Goal: Task Accomplishment & Management: Complete application form

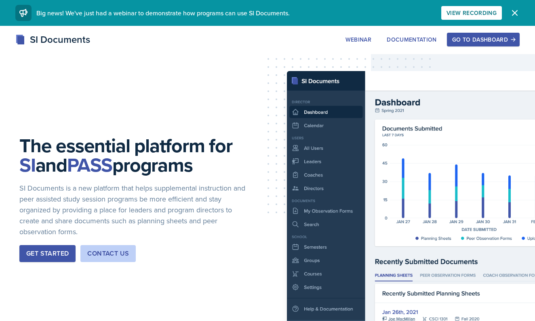
click at [492, 39] on div "Go to Dashboard" at bounding box center [483, 39] width 62 height 6
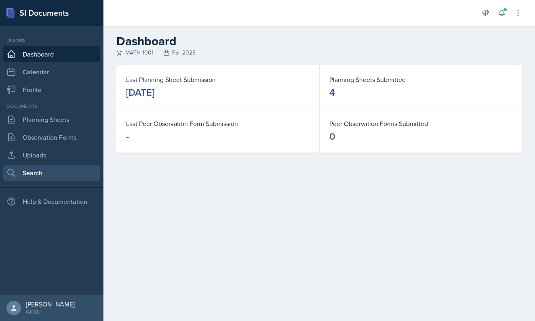
click at [44, 173] on link "Search" at bounding box center [51, 173] width 97 height 16
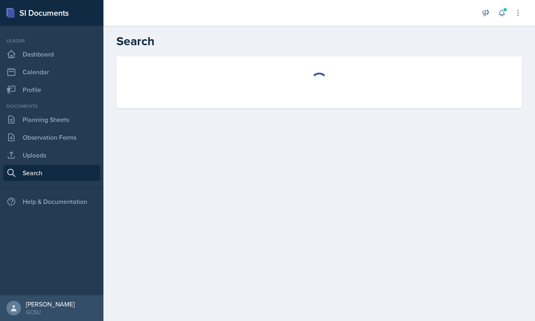
select select "all"
select select "1"
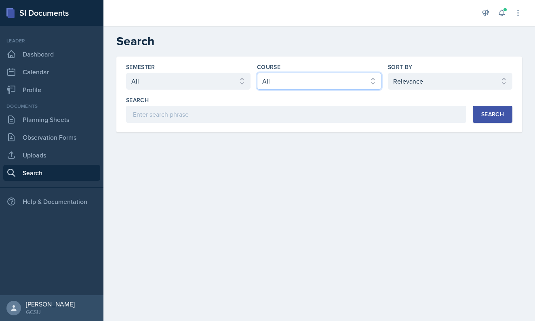
select select "c791e157-50e7-4c52-bb41-8889e21dc1fd"
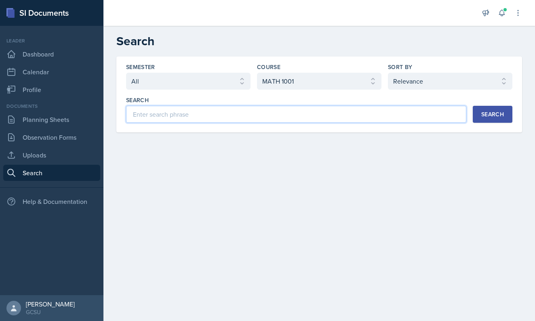
click at [340, 116] on input at bounding box center [296, 114] width 340 height 17
type input "10.1"
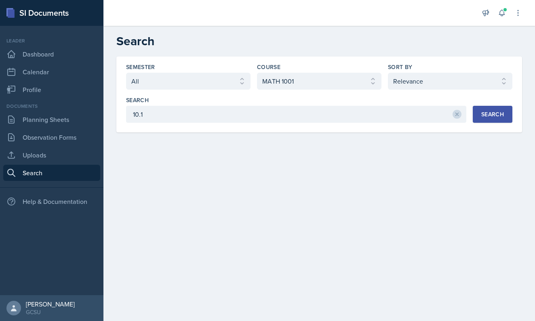
click at [506, 121] on button "Search" at bounding box center [493, 114] width 40 height 17
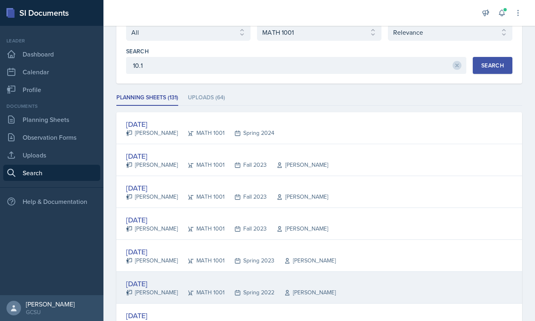
scroll to position [38, 0]
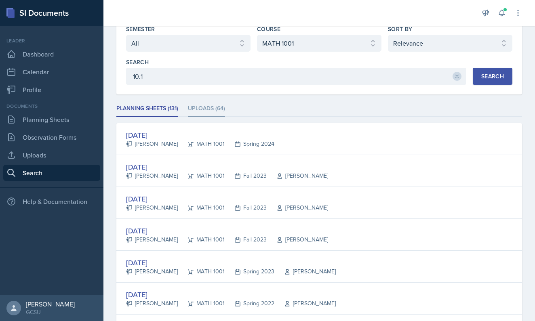
click at [209, 101] on li "Uploads (64)" at bounding box center [206, 109] width 37 height 16
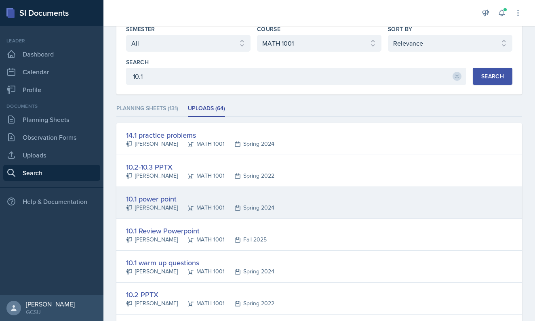
click at [149, 200] on div "10.1 power point" at bounding box center [200, 199] width 148 height 11
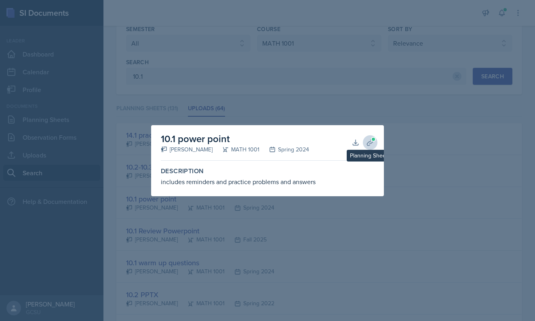
click at [370, 142] on icon at bounding box center [370, 143] width 6 height 6
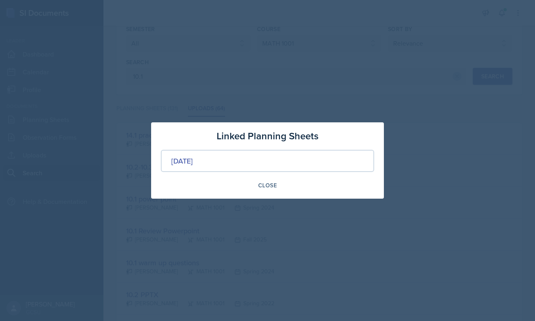
click at [301, 155] on div "Jan 30th, 2024" at bounding box center [267, 161] width 213 height 22
click at [193, 156] on div "Jan 30th, 2024" at bounding box center [181, 161] width 21 height 11
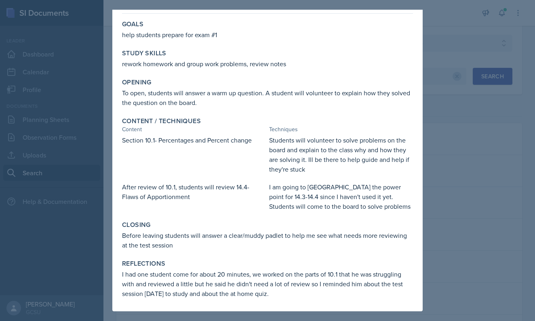
scroll to position [32, 0]
click at [436, 177] on div at bounding box center [267, 160] width 535 height 321
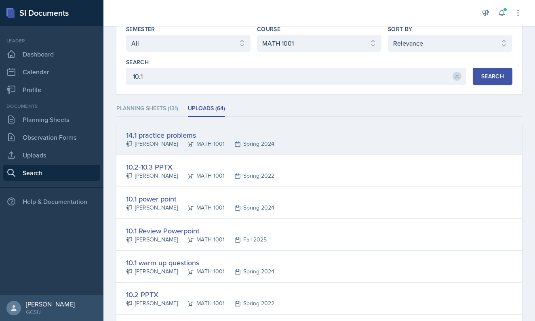
click at [154, 133] on div "14.1 practice problems" at bounding box center [200, 135] width 148 height 11
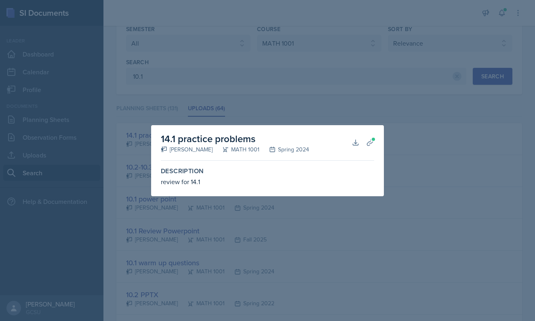
click at [395, 150] on div at bounding box center [267, 160] width 535 height 321
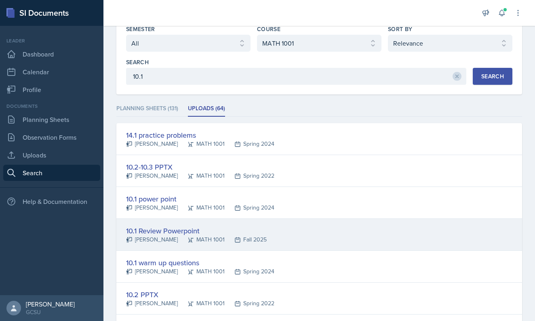
click at [171, 226] on div "10.1 Review Powerpoint" at bounding box center [196, 231] width 141 height 11
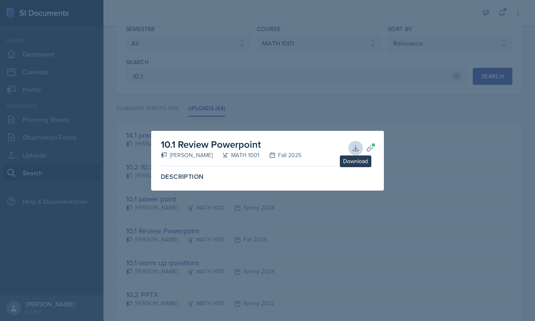
click at [357, 149] on icon at bounding box center [355, 148] width 5 height 5
click at [170, 27] on div at bounding box center [267, 160] width 535 height 321
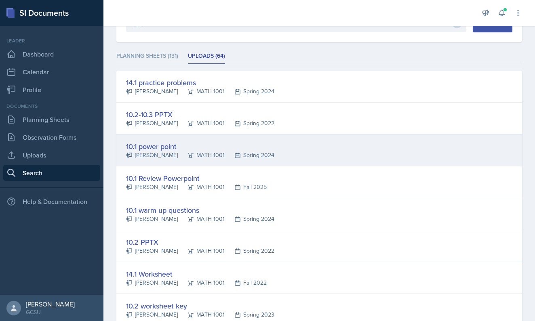
scroll to position [93, 0]
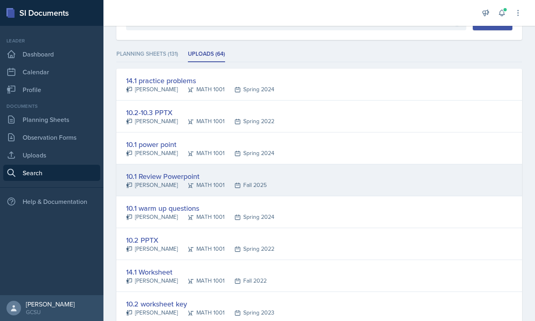
click at [167, 177] on div "10.1 Review Powerpoint" at bounding box center [196, 176] width 141 height 11
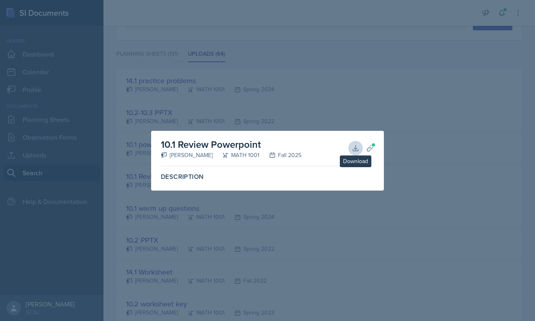
click at [355, 148] on icon at bounding box center [356, 148] width 8 height 8
click at [342, 236] on div at bounding box center [267, 160] width 535 height 321
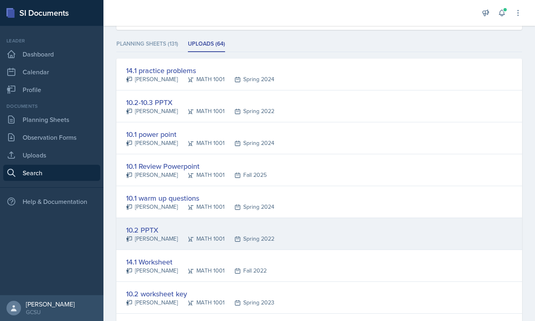
scroll to position [103, 0]
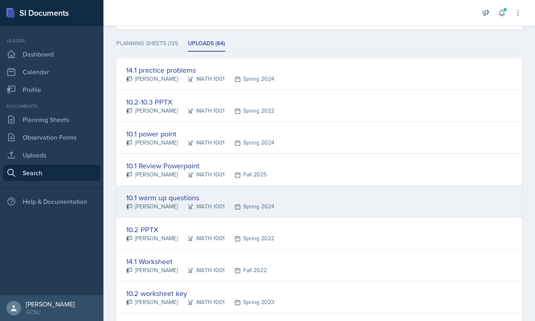
click at [178, 204] on div "Caroline Funderburke" at bounding box center [152, 207] width 52 height 8
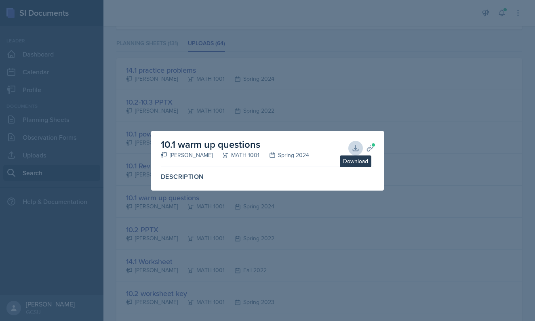
click at [355, 146] on icon at bounding box center [356, 148] width 8 height 8
click at [459, 155] on div at bounding box center [267, 160] width 535 height 321
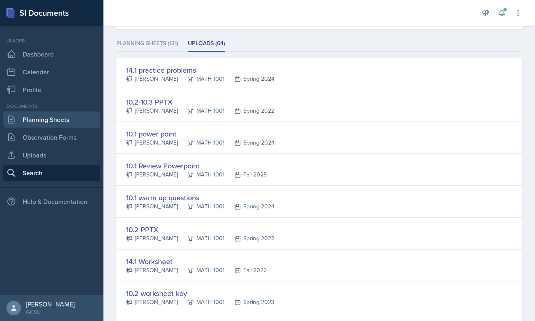
click at [46, 127] on link "Planning Sheets" at bounding box center [51, 120] width 97 height 16
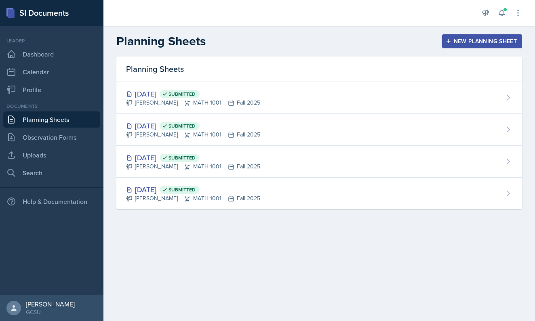
click at [474, 33] on header "Planning Sheets New Planning Sheet" at bounding box center [319, 41] width 432 height 31
click at [474, 40] on div "New Planning Sheet" at bounding box center [483, 41] width 70 height 6
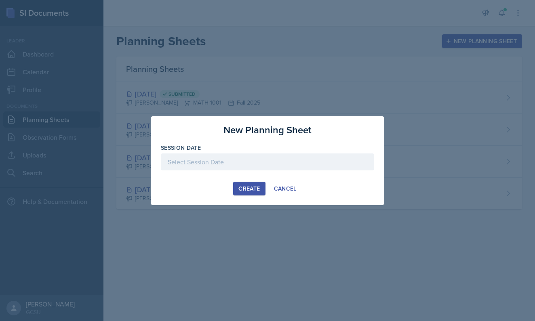
click at [299, 151] on div "Session Date" at bounding box center [267, 148] width 213 height 8
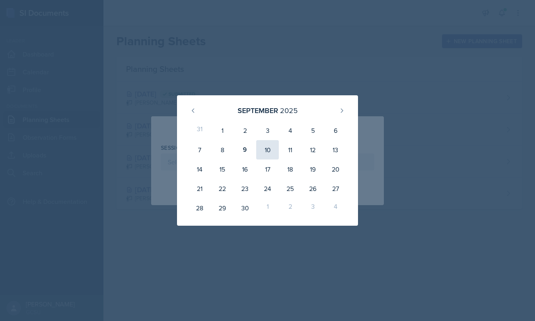
click at [263, 152] on div "10" at bounding box center [267, 149] width 23 height 19
type input "[DATE]"
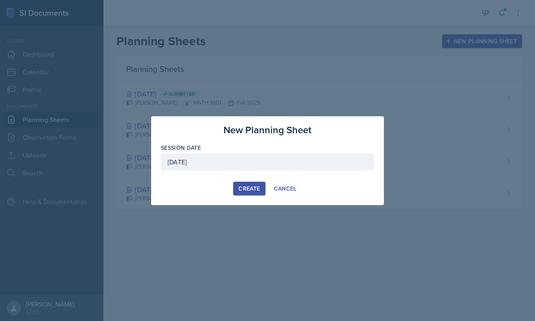
click at [250, 188] on div "Create" at bounding box center [249, 189] width 21 height 6
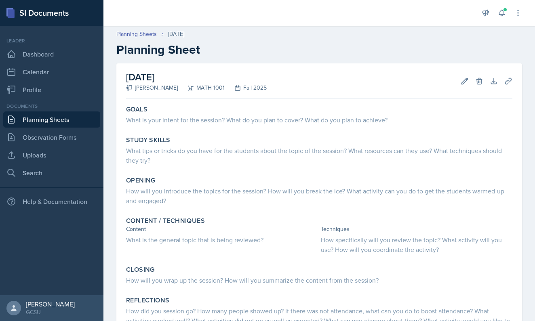
click at [273, 53] on h2 "Planning Sheet" at bounding box center [319, 49] width 406 height 15
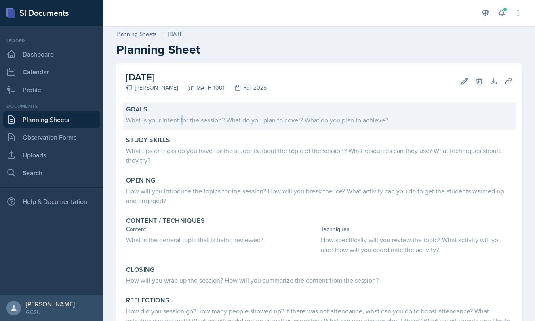
click at [181, 120] on div "What is your intent for the session? What do you plan to cover? What do you pla…" at bounding box center [319, 120] width 386 height 10
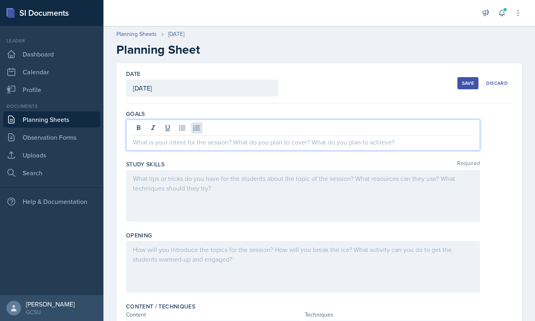
click at [199, 131] on div at bounding box center [303, 135] width 354 height 31
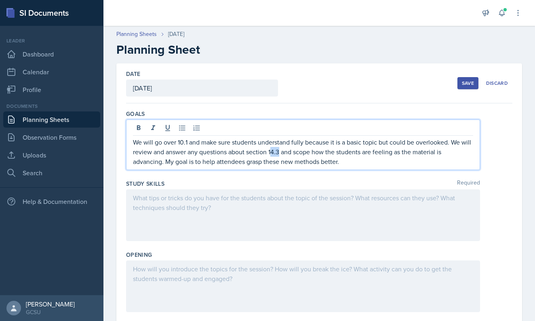
drag, startPoint x: 280, startPoint y: 154, endPoint x: 271, endPoint y: 154, distance: 8.9
click at [271, 154] on p "We will go over 10.1 and make sure students understand fully because it is a ba…" at bounding box center [303, 151] width 340 height 29
drag, startPoint x: 177, startPoint y: 146, endPoint x: 155, endPoint y: 147, distance: 22.2
click at [155, 146] on p "We will go over 10.1 and make sure students understand fully because it is a ba…" at bounding box center [303, 151] width 340 height 29
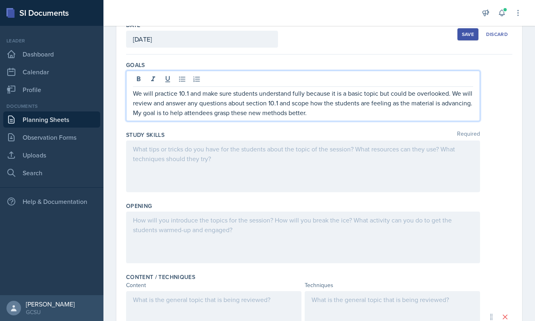
scroll to position [51, 0]
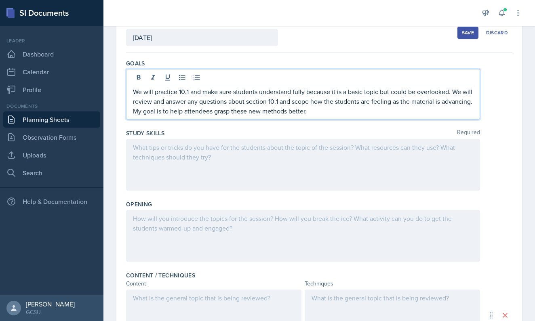
click at [261, 122] on div "Goals We will practice 10.1 and make sure students understand fully because it …" at bounding box center [319, 91] width 386 height 70
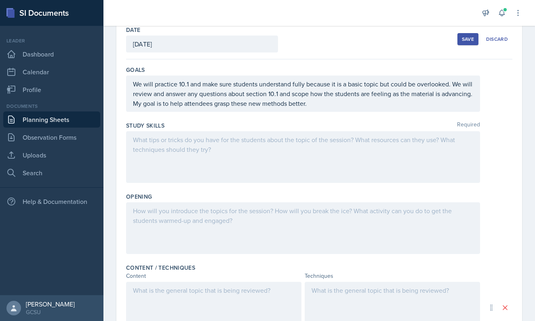
scroll to position [42, 0]
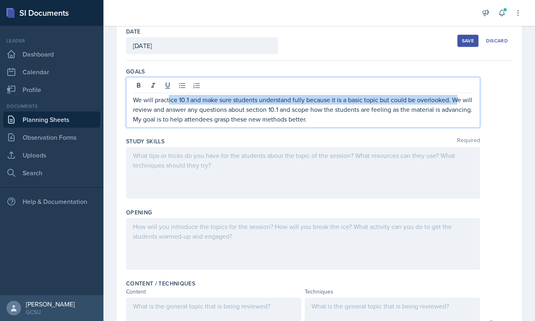
drag, startPoint x: 169, startPoint y: 96, endPoint x: 458, endPoint y: 103, distance: 288.7
click at [458, 103] on p "We will practice 10.1 and make sure students understand fully because it is a b…" at bounding box center [303, 109] width 340 height 29
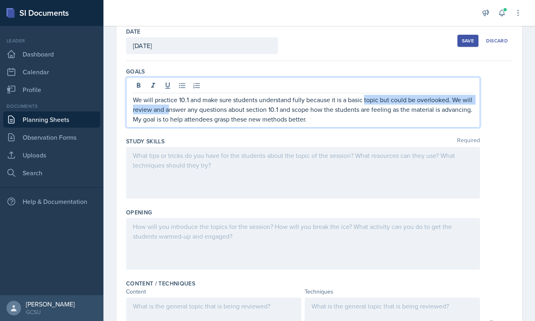
drag, startPoint x: 170, startPoint y: 112, endPoint x: 367, endPoint y: 99, distance: 197.7
click at [367, 101] on p "We will practice 10.1 and make sure students understand fully because it is a b…" at bounding box center [303, 109] width 340 height 29
click at [367, 99] on p "We will practice 10.1 and make sure students understand fully because it is a b…" at bounding box center [303, 109] width 340 height 29
click at [167, 112] on p "We will practice 10.1 and make sure students understand fully because it is a b…" at bounding box center [303, 109] width 340 height 29
drag, startPoint x: 170, startPoint y: 112, endPoint x: 454, endPoint y: 102, distance: 284.8
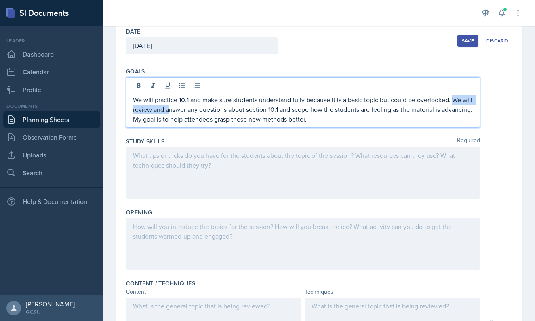
click at [454, 102] on p "We will practice 10.1 and make sure students understand fully because it is a b…" at bounding box center [303, 109] width 340 height 29
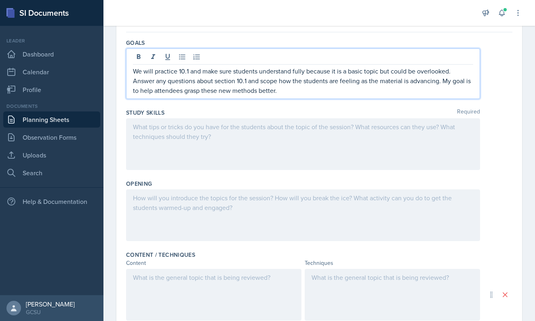
scroll to position [72, 0]
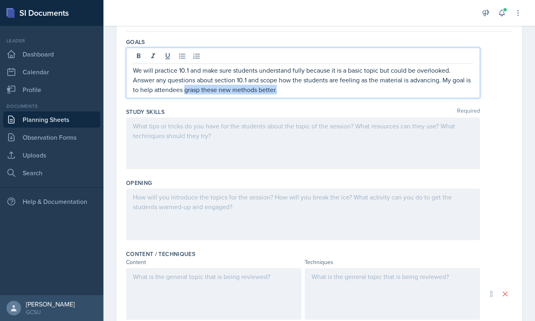
drag, startPoint x: 186, startPoint y: 92, endPoint x: 310, endPoint y: 103, distance: 125.1
click at [310, 103] on div "Goals We will practice 10.1 and make sure students understand fully because it …" at bounding box center [319, 70] width 386 height 70
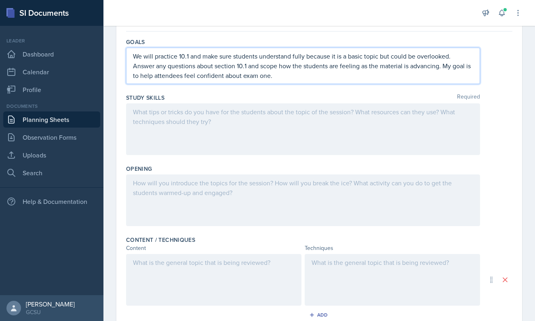
click at [281, 144] on div at bounding box center [303, 129] width 354 height 52
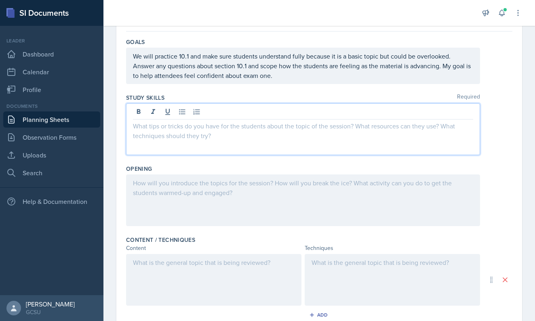
click at [300, 122] on p at bounding box center [303, 126] width 340 height 10
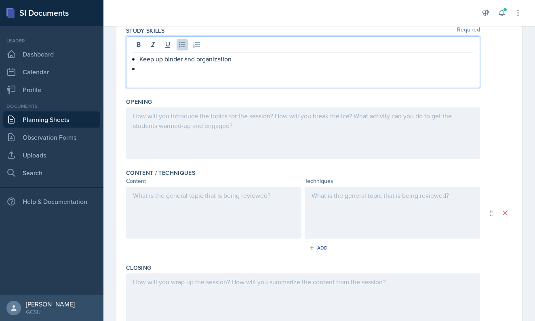
scroll to position [139, 0]
click at [158, 61] on p "Keep up binder and organization" at bounding box center [306, 59] width 334 height 10
click at [154, 72] on p at bounding box center [306, 68] width 334 height 10
click at [203, 69] on p "Start the practice quiz sooner rather than later!" at bounding box center [306, 68] width 334 height 10
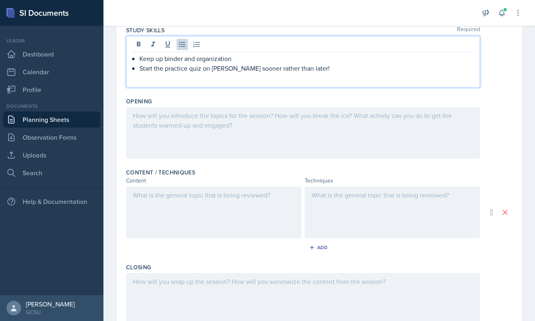
click at [326, 70] on p "Start the practice quiz on MathLab sooner rather than later!" at bounding box center [306, 68] width 334 height 10
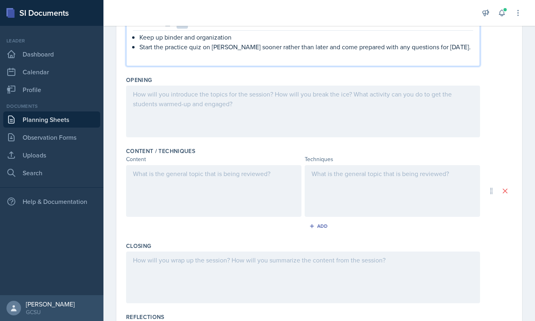
scroll to position [165, 0]
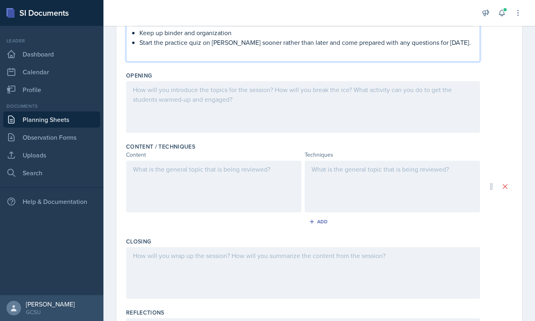
click at [323, 105] on div at bounding box center [303, 107] width 354 height 52
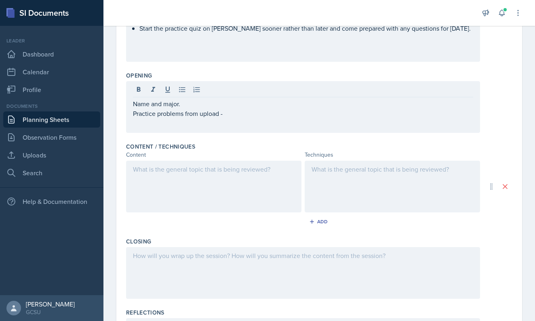
click at [266, 73] on div "Opening" at bounding box center [319, 76] width 386 height 8
click at [267, 99] on div "Name and major. Practice problems from upload -" at bounding box center [303, 94] width 340 height 19
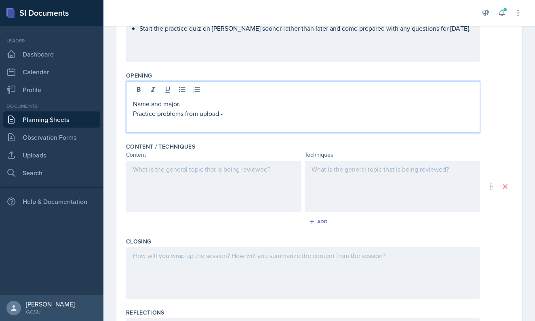
click at [256, 113] on p "Practice problems from upload -" at bounding box center [303, 114] width 340 height 10
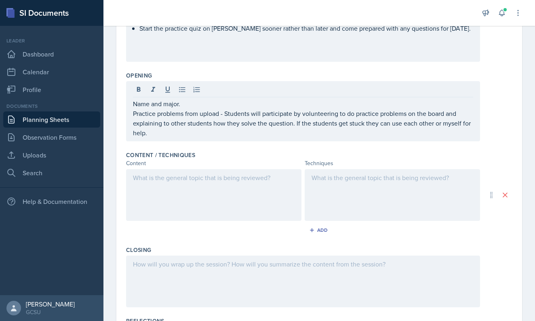
click at [220, 155] on div "Content / Techniques" at bounding box center [319, 155] width 386 height 8
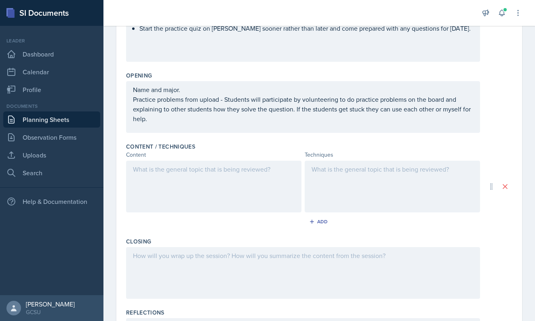
click at [135, 102] on div "Name and major. Practice problems from upload - Students will participate by vo…" at bounding box center [303, 104] width 340 height 39
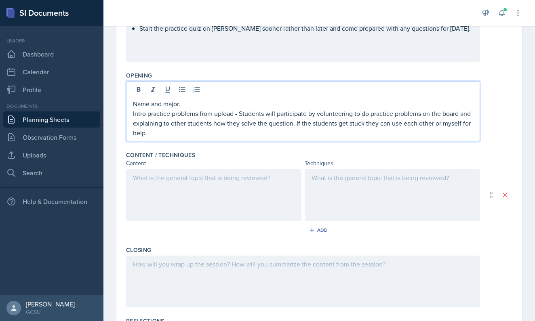
click at [196, 137] on p "Intro practice problems from upload - Students will participate by volunteering…" at bounding box center [303, 123] width 340 height 29
click at [242, 115] on p "Intro practice problems from upload - Students will participate by volunteering…" at bounding box center [303, 123] width 340 height 29
click at [249, 139] on div "Name and major. Intro practice problems from upload - students will participate…" at bounding box center [303, 111] width 354 height 60
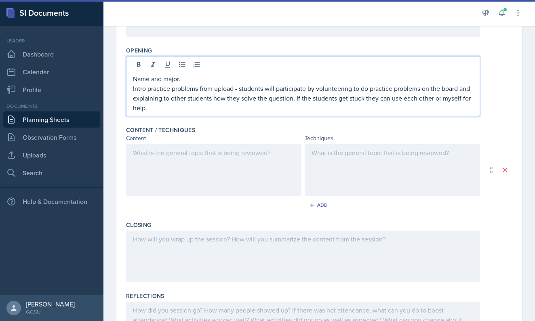
scroll to position [194, 0]
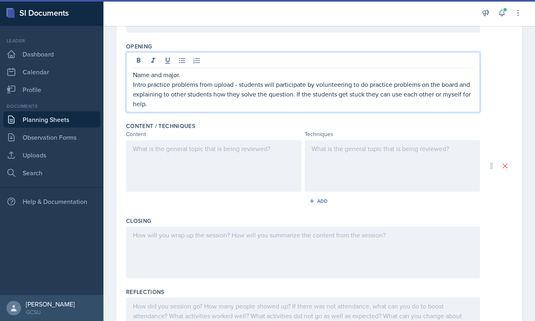
click at [220, 152] on div at bounding box center [213, 166] width 175 height 52
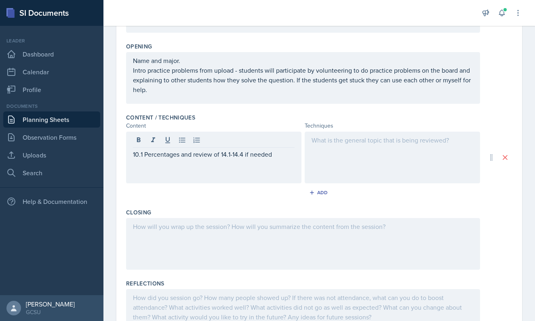
click at [264, 122] on div "Content" at bounding box center [213, 126] width 175 height 8
click at [343, 161] on div at bounding box center [392, 158] width 175 height 52
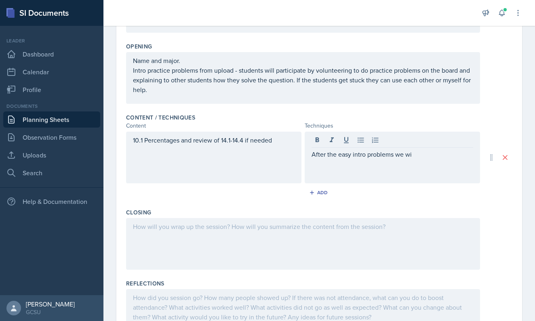
click at [401, 172] on div "After the easy intro problems we wi" at bounding box center [392, 158] width 175 height 52
click at [230, 61] on div "Name and major. Intro practice problems from upload - students will participate…" at bounding box center [303, 78] width 354 height 52
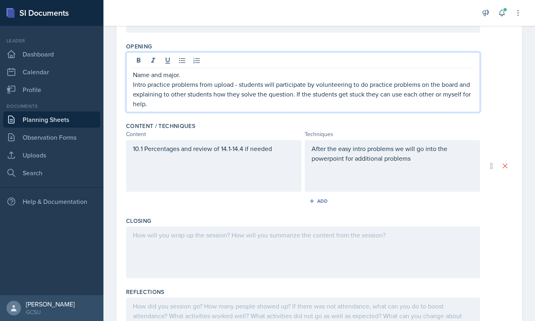
click at [433, 161] on p "After the easy intro problems we will go into the powerpoint for additional pro…" at bounding box center [393, 153] width 162 height 19
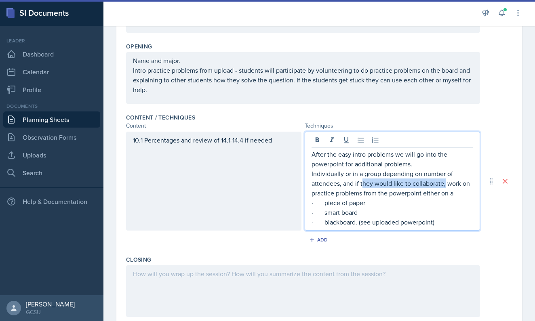
drag, startPoint x: 361, startPoint y: 186, endPoint x: 443, endPoint y: 187, distance: 82.1
click at [443, 186] on p "Individually or in a group depending on number of attendees, and if they would …" at bounding box center [393, 183] width 162 height 29
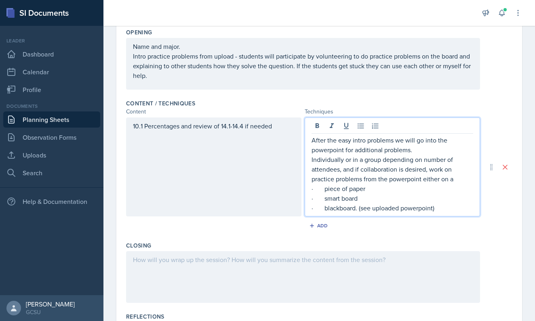
scroll to position [209, 0]
click at [316, 161] on p "Individually or in a group depending on number of attendees, and if collaborati…" at bounding box center [393, 168] width 162 height 29
click at [379, 171] on p "After the easy intro problems we will go into the powerpoint for additional pro…" at bounding box center [393, 159] width 162 height 49
drag, startPoint x: 383, startPoint y: 170, endPoint x: 479, endPoint y: 179, distance: 96.7
click at [480, 180] on div "After the easy intro problems we will go into the powerpoint for additional pro…" at bounding box center [392, 166] width 175 height 99
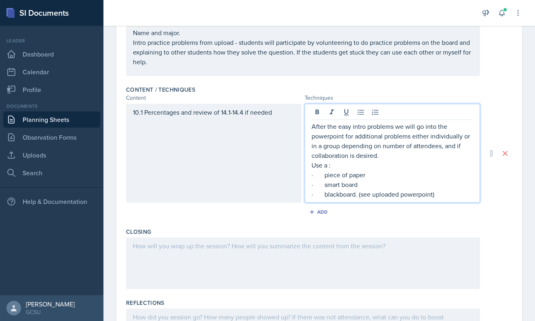
scroll to position [222, 0]
click at [452, 196] on p "· blackboard. (see uploaded powerpoint)" at bounding box center [393, 195] width 162 height 10
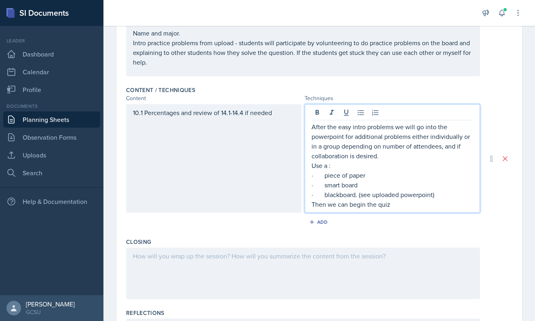
click at [332, 207] on p "Then we can begin the quiz" at bounding box center [393, 205] width 162 height 10
click at [331, 206] on p "Then we can begin the quiz" at bounding box center [393, 205] width 162 height 10
click at [417, 206] on p "Then students can begin the quiz" at bounding box center [393, 205] width 162 height 10
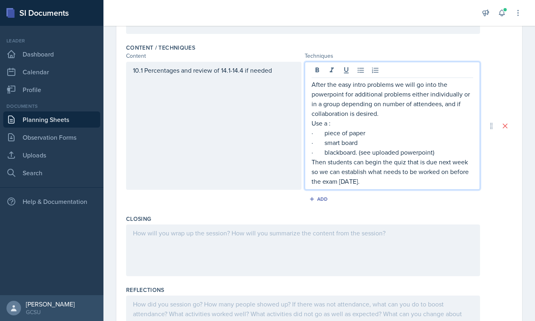
scroll to position [280, 0]
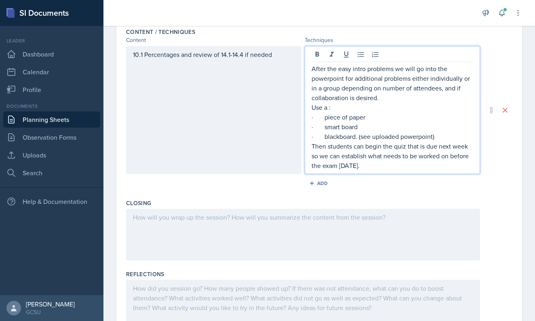
click at [394, 148] on p "Then students can begin the quiz that is due next week so we can establish what…" at bounding box center [393, 155] width 162 height 29
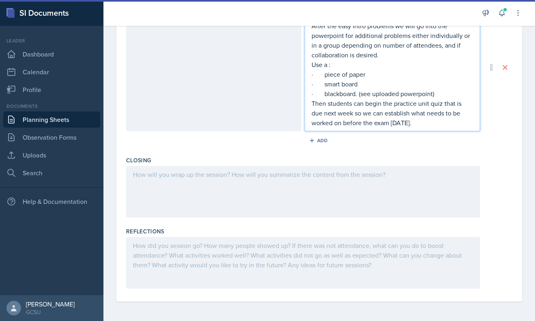
scroll to position [0, 0]
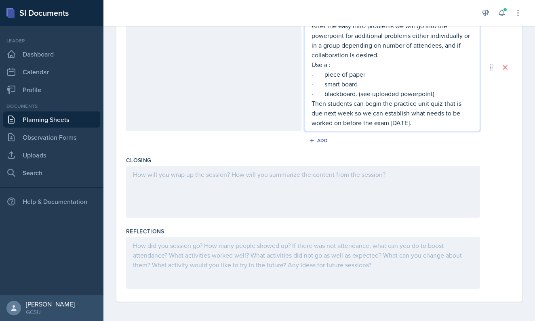
click at [207, 175] on div at bounding box center [303, 192] width 354 height 52
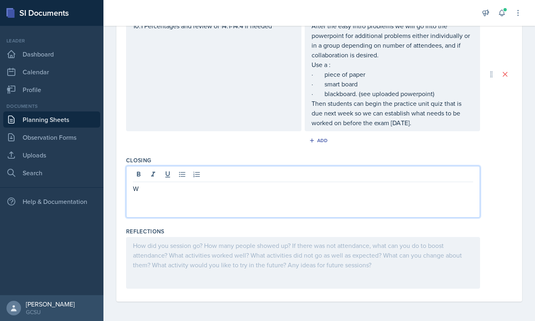
scroll to position [309, 0]
click at [192, 189] on p "With a partner or to the group," at bounding box center [303, 189] width 340 height 10
click at [192, 189] on p "On a notecard, write what yo" at bounding box center [303, 189] width 340 height 10
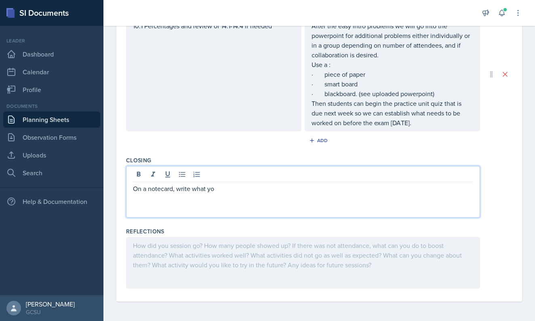
click at [226, 194] on div "On a notecard, write what yo" at bounding box center [303, 192] width 354 height 52
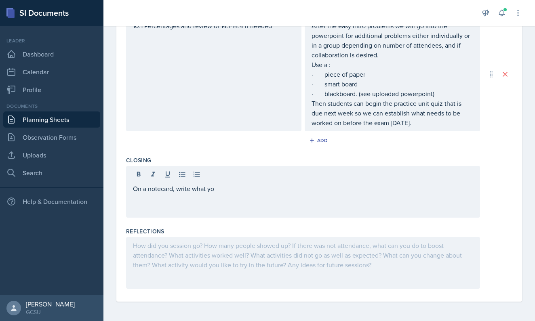
click at [226, 194] on div "On a notecard, write what yo" at bounding box center [303, 192] width 354 height 52
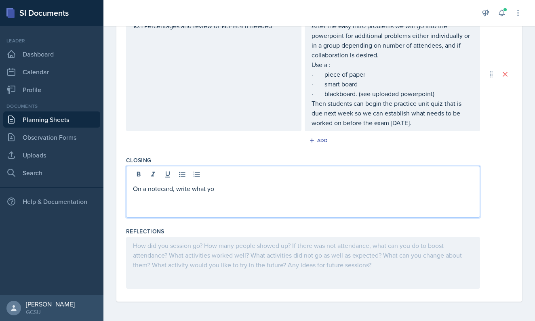
click at [214, 194] on div "On a notecard, write what yo" at bounding box center [303, 192] width 354 height 52
click at [222, 191] on p "On a notecard, write what yo" at bounding box center [303, 189] width 340 height 10
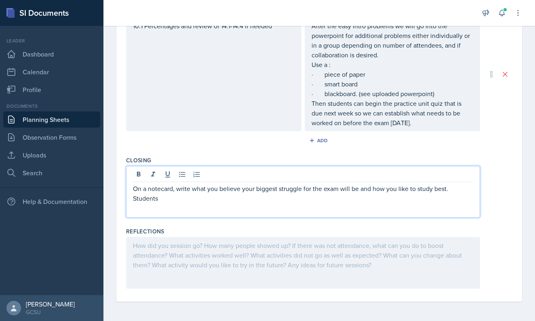
click at [173, 192] on p "On a notecard, write what you believe your biggest struggle for the exam will b…" at bounding box center [303, 193] width 340 height 19
click at [194, 201] on p "On a notecard provided, write what you believe your biggest struggle for the ex…" at bounding box center [303, 193] width 340 height 19
click at [249, 201] on p "On a notecard provided, write what you believe your biggest struggle for the ex…" at bounding box center [303, 193] width 340 height 19
click at [307, 203] on p "On a notecard provided, write what you believe your biggest struggle for the ex…" at bounding box center [303, 193] width 340 height 19
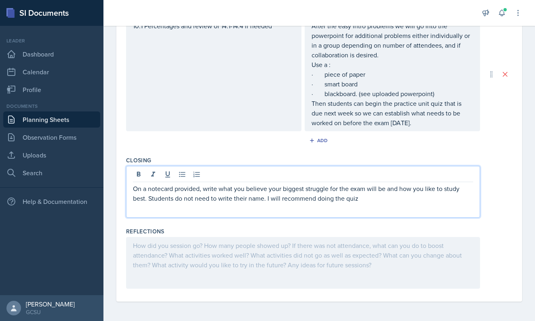
drag, startPoint x: 267, startPoint y: 199, endPoint x: 372, endPoint y: 212, distance: 105.9
click at [371, 213] on div "On a notecard provided, write what you believe your biggest struggle for the ex…" at bounding box center [303, 192] width 354 height 52
drag, startPoint x: 150, startPoint y: 198, endPoint x: 266, endPoint y: 198, distance: 116.8
click at [266, 198] on p "On a notecard provided, write what you believe your biggest struggle for the ex…" at bounding box center [303, 193] width 340 height 19
click at [149, 200] on p "On a notecard provided, write what you believe your biggest struggle for the ex…" at bounding box center [303, 193] width 340 height 19
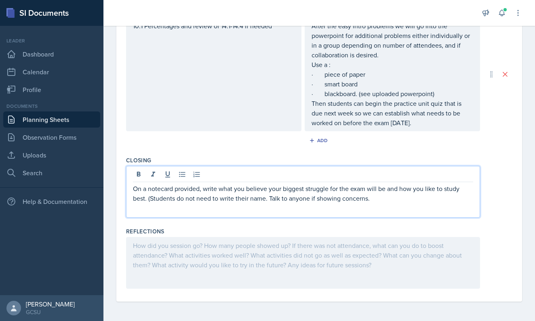
click at [267, 201] on p "On a notecard provided, write what you believe your biggest struggle for the ex…" at bounding box center [303, 193] width 340 height 19
click at [401, 198] on p "On a notecard provided, write what you believe your biggest struggle for the ex…" at bounding box center [303, 193] width 340 height 19
click at [411, 201] on p "On a notecard provided, write what you believe your biggest struggle for the ex…" at bounding box center [303, 193] width 340 height 19
click at [408, 202] on p "On a notecard provided, write what you believe your biggest struggle for the ex…" at bounding box center [303, 193] width 340 height 19
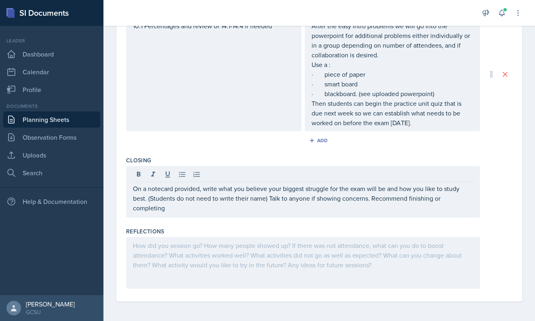
click at [192, 210] on div "On a notecard provided, write what you believe your biggest struggle for the ex…" at bounding box center [303, 192] width 354 height 52
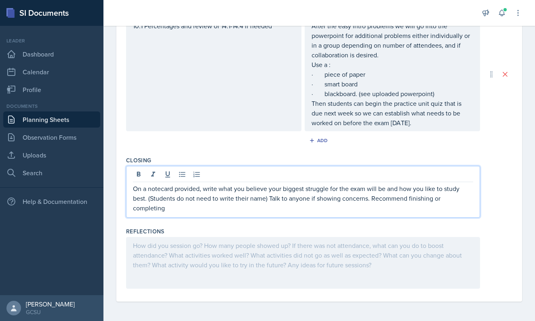
click at [137, 210] on div "On a notecard provided, write what you believe your biggest struggle for the ex…" at bounding box center [303, 192] width 354 height 52
click at [475, 201] on div "On a notecard provided, write what you believe your biggest struggle for the ex…" at bounding box center [303, 192] width 354 height 52
click at [473, 198] on div "On a notecard provided, write what you believe your biggest struggle for the ex…" at bounding box center [303, 192] width 354 height 52
click at [472, 200] on p "On a notecard provided, write what you believe your biggest struggle for the ex…" at bounding box center [303, 198] width 340 height 29
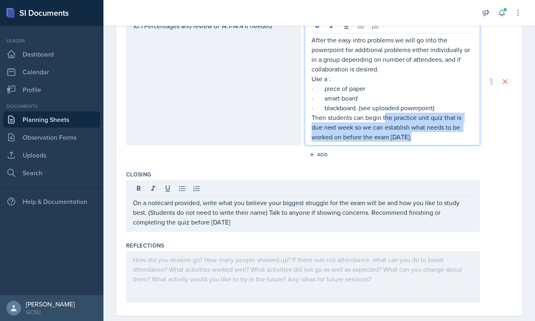
drag, startPoint x: 386, startPoint y: 114, endPoint x: 452, endPoint y: 148, distance: 73.6
click at [452, 148] on div "Content / Techniques Content Techniques 10.1 Percentages and review of 14.1-14.…" at bounding box center [319, 81] width 386 height 171
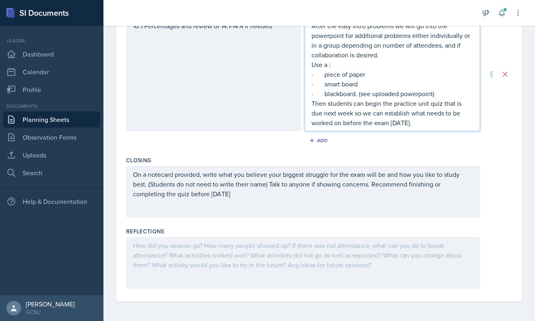
click at [225, 196] on p "On a notecard provided, write what you believe your biggest struggle for the ex…" at bounding box center [303, 184] width 340 height 29
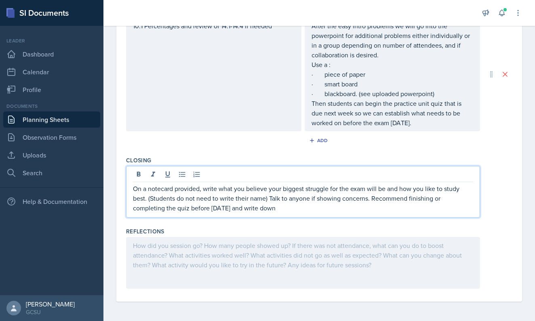
click at [376, 199] on p "On a notecard provided, write what you believe your biggest struggle for the ex…" at bounding box center [303, 198] width 340 height 29
click at [311, 211] on p "On a notecard provided, write what you believe your biggest struggle for the ex…" at bounding box center [303, 198] width 340 height 29
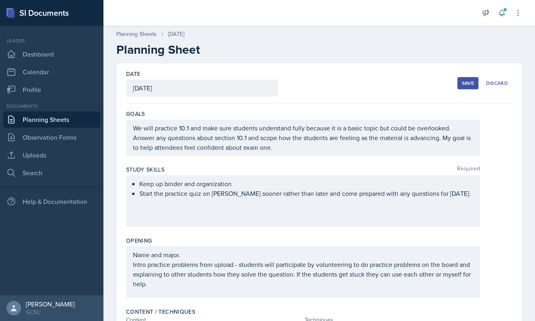
scroll to position [0, 0]
click at [469, 80] on div "Save" at bounding box center [468, 83] width 12 height 6
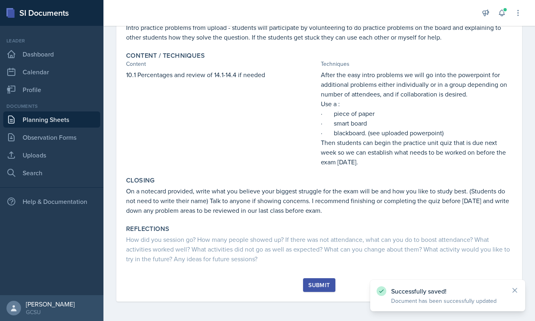
scroll to position [190, 0]
click at [316, 286] on div "Submit" at bounding box center [318, 285] width 21 height 6
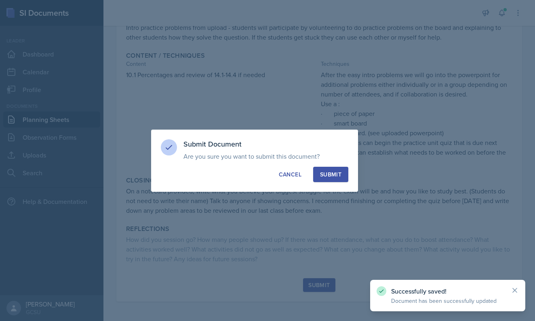
click at [318, 169] on button "Submit" at bounding box center [330, 174] width 35 height 15
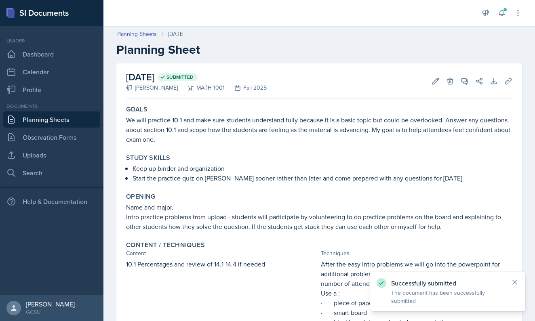
scroll to position [0, 0]
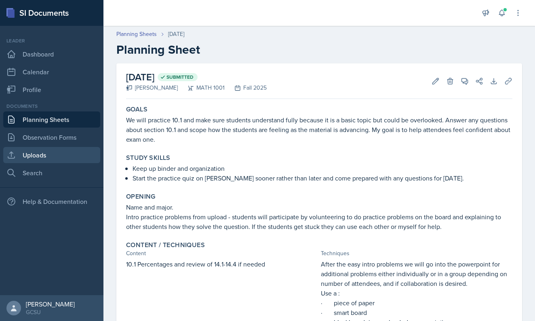
click at [62, 160] on link "Uploads" at bounding box center [51, 155] width 97 height 16
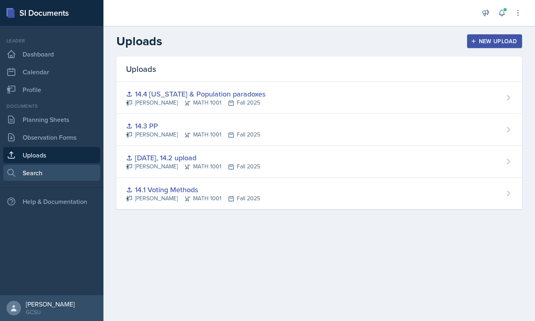
click at [34, 178] on link "Search" at bounding box center [51, 173] width 97 height 16
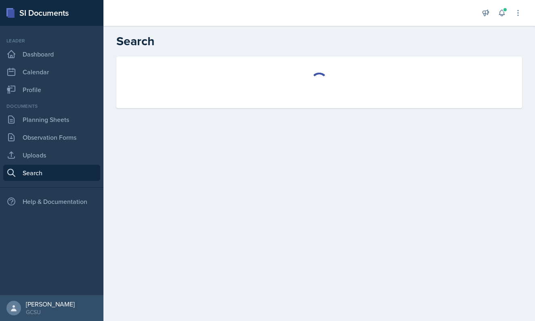
select select "all"
select select "1"
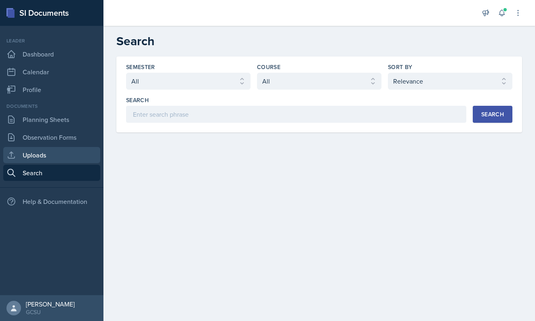
click at [53, 160] on link "Uploads" at bounding box center [51, 155] width 97 height 16
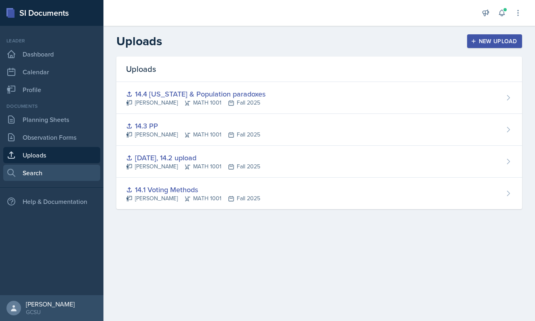
click at [38, 175] on link "Search" at bounding box center [51, 173] width 97 height 16
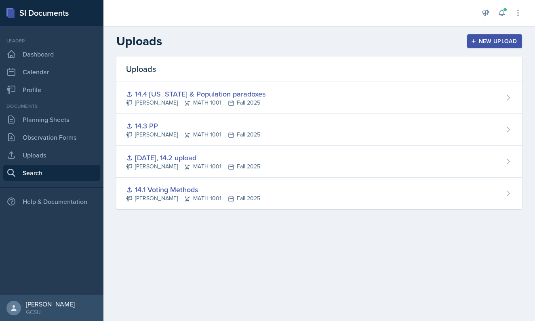
select select "all"
select select "1"
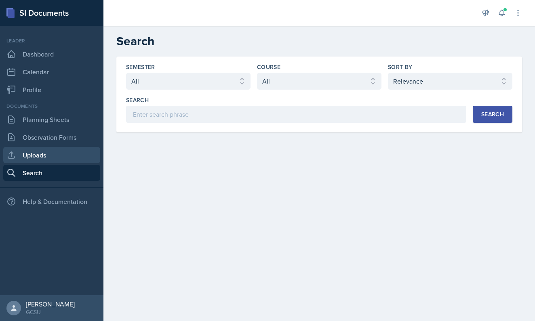
click at [43, 158] on link "Uploads" at bounding box center [51, 155] width 97 height 16
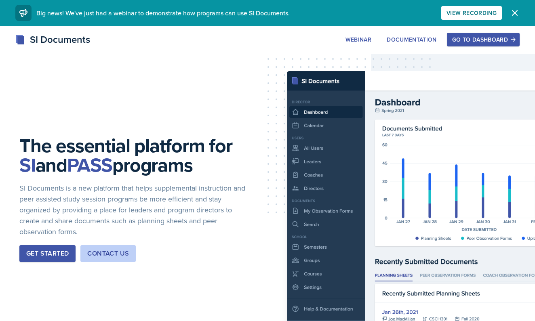
click at [513, 35] on button "Go to Dashboard" at bounding box center [483, 40] width 73 height 14
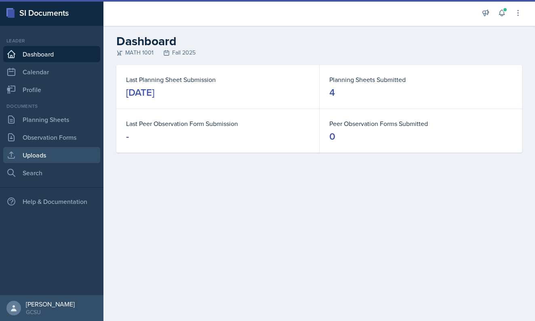
click at [25, 151] on link "Uploads" at bounding box center [51, 155] width 97 height 16
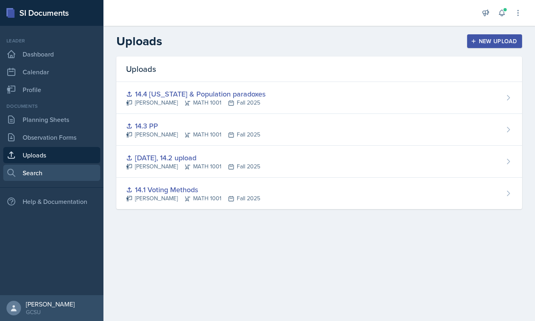
click at [58, 173] on link "Search" at bounding box center [51, 173] width 97 height 16
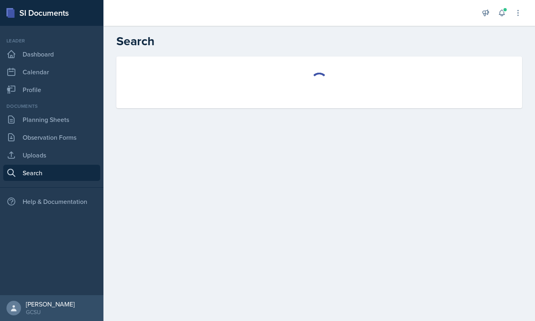
select select "all"
select select "1"
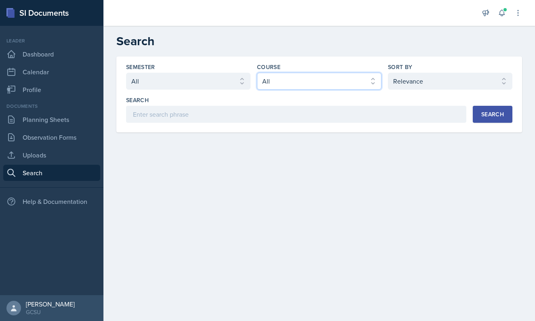
select select "c791e157-50e7-4c52-bb41-8889e21dc1fd"
click at [342, 132] on div "Semester Select semester All Fall 2025 Spring 2025 Fall 2024 Spring 2024 Fall 2…" at bounding box center [319, 95] width 406 height 76
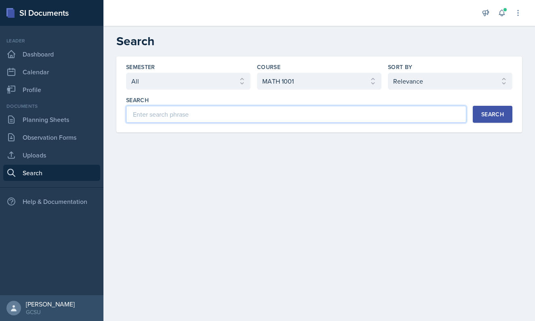
click at [342, 112] on input at bounding box center [296, 114] width 340 height 17
type input "10.1"
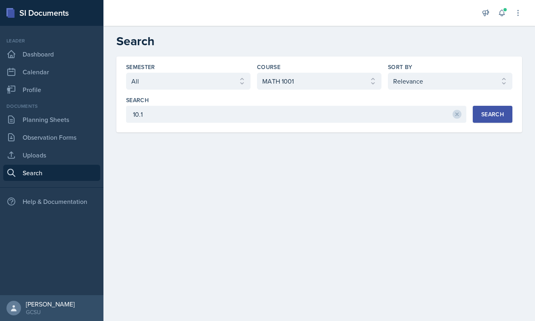
click at [492, 112] on div "Search" at bounding box center [492, 114] width 23 height 6
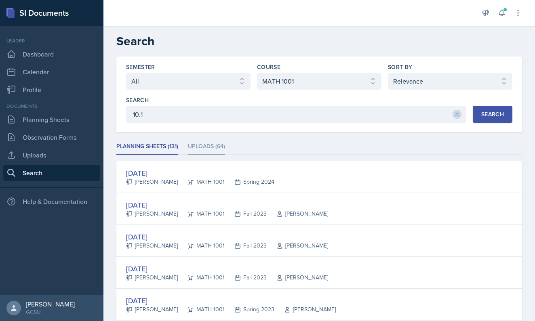
click at [213, 146] on li "Uploads (64)" at bounding box center [206, 147] width 37 height 16
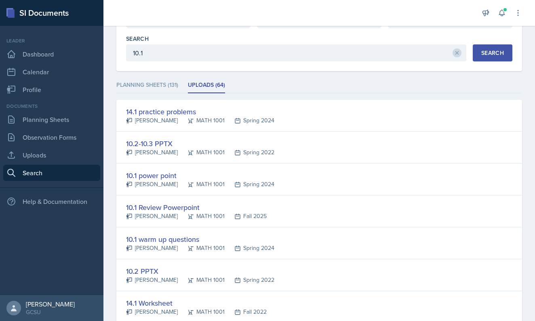
scroll to position [62, 0]
click at [156, 85] on li "Planning Sheets (131)" at bounding box center [147, 85] width 62 height 16
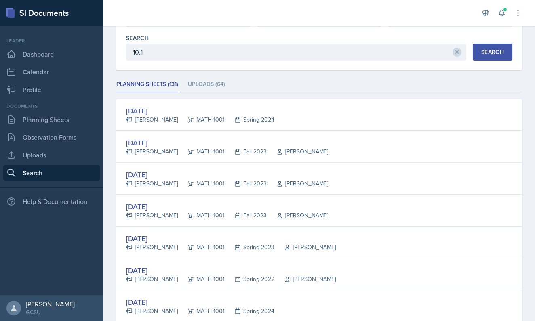
click at [187, 79] on ul "Planning Sheets (131) Uploads (64)" at bounding box center [319, 85] width 406 height 16
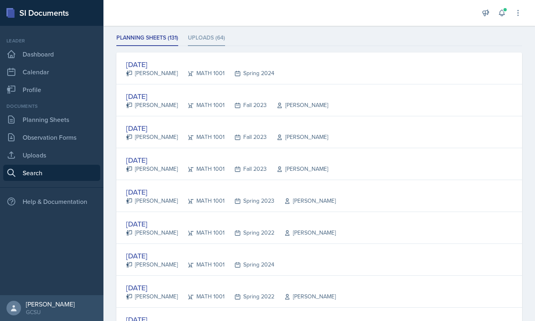
scroll to position [115, 0]
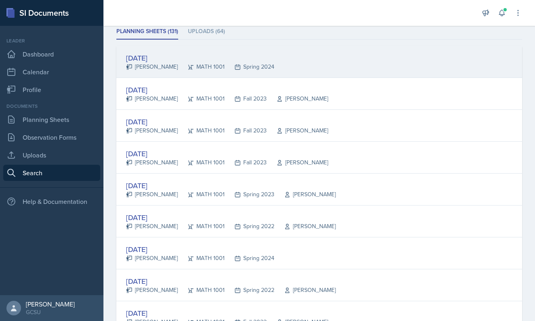
click at [178, 66] on div "Caroline Funderburke" at bounding box center [152, 67] width 52 height 8
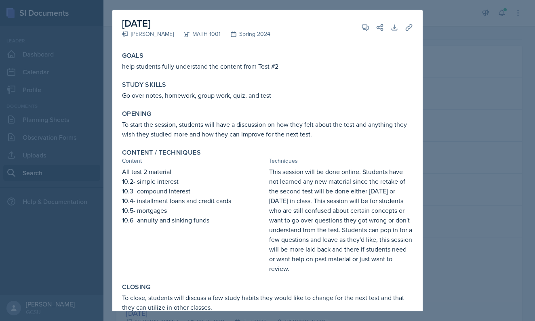
click at [439, 116] on div at bounding box center [267, 160] width 535 height 321
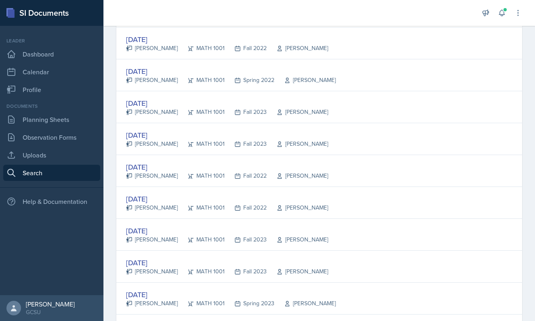
scroll to position [515, 0]
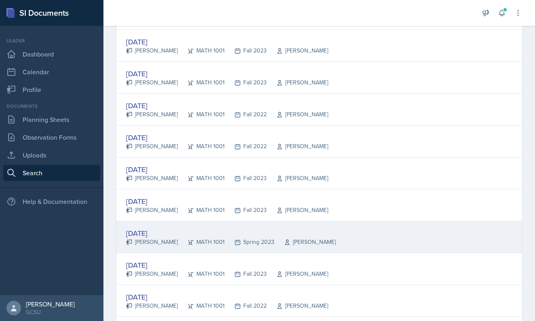
click at [145, 237] on div "Feb 28th, 2023" at bounding box center [231, 233] width 210 height 11
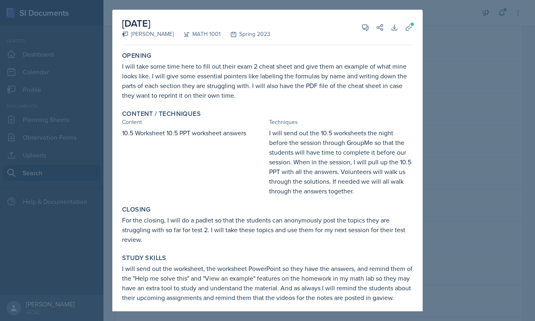
click at [422, 144] on div "February 28th, 2023 Julie Joseph MATH 1001 Spring 2023 View Comments Comments S…" at bounding box center [267, 187] width 310 height 355
click at [435, 64] on div at bounding box center [267, 160] width 535 height 321
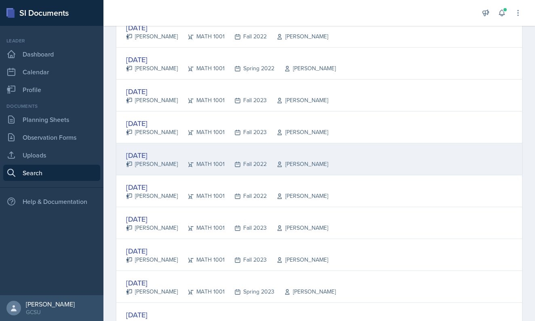
scroll to position [460, 0]
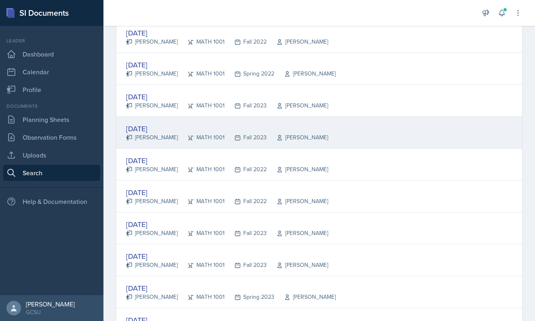
click at [153, 125] on div "Sep 12th, 2023" at bounding box center [227, 128] width 202 height 11
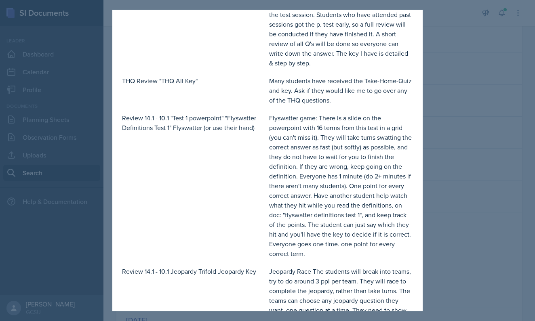
scroll to position [439, 0]
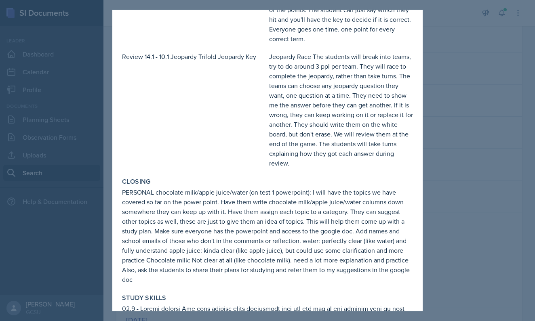
click at [457, 220] on div at bounding box center [267, 160] width 535 height 321
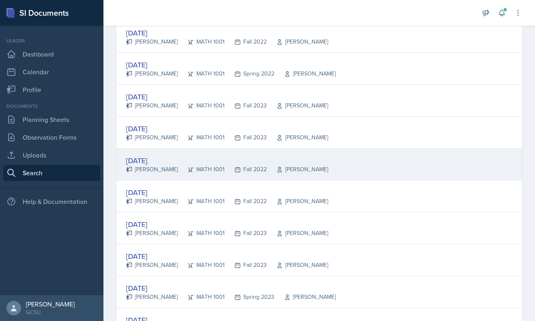
click at [167, 155] on div "Sep 7th, 2022" at bounding box center [227, 160] width 202 height 11
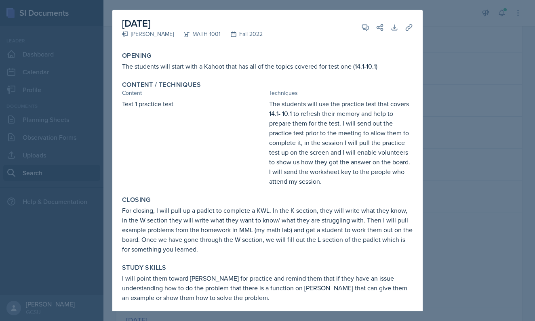
click at [444, 190] on div at bounding box center [267, 160] width 535 height 321
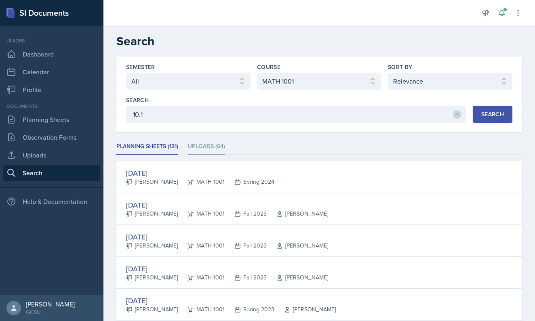
click at [189, 147] on li "Uploads (64)" at bounding box center [206, 147] width 37 height 16
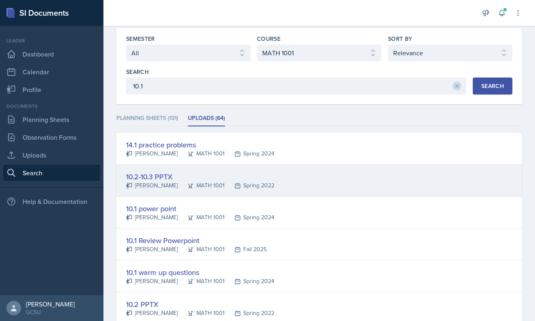
scroll to position [29, 0]
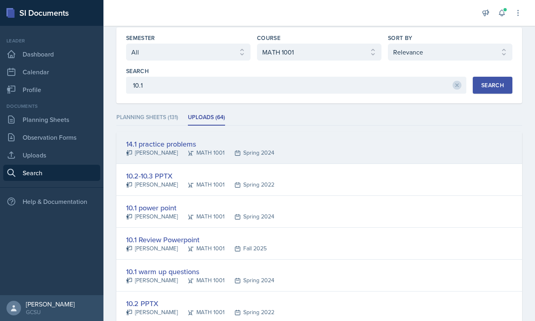
click at [179, 148] on div "14.1 practice problems" at bounding box center [200, 144] width 148 height 11
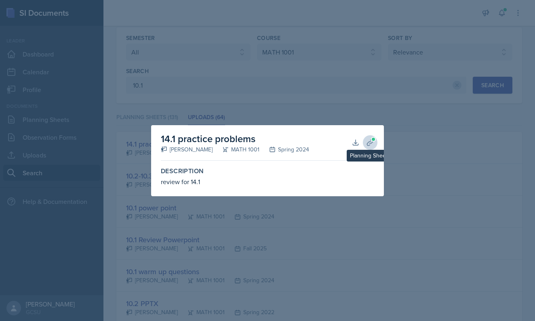
click at [366, 139] on button "Planning Sheets" at bounding box center [370, 142] width 15 height 15
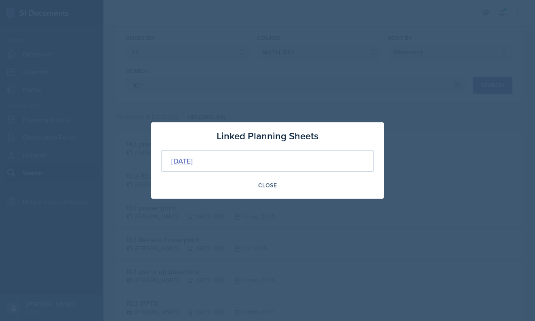
click at [193, 161] on div "Jan 23rd, 2024" at bounding box center [181, 161] width 21 height 11
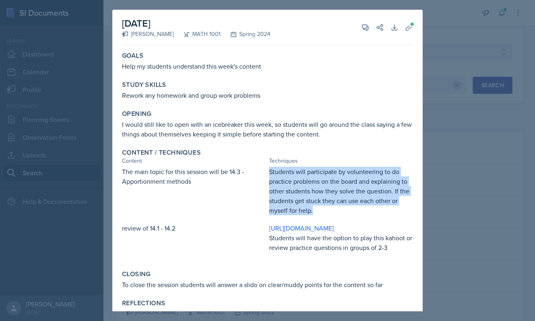
drag, startPoint x: 315, startPoint y: 211, endPoint x: 270, endPoint y: 173, distance: 58.8
click at [271, 173] on p "Students will participate by volunteering to do practice problems on the board …" at bounding box center [341, 191] width 144 height 49
copy p "Students will participate by volunteering to do practice problems on the board …"
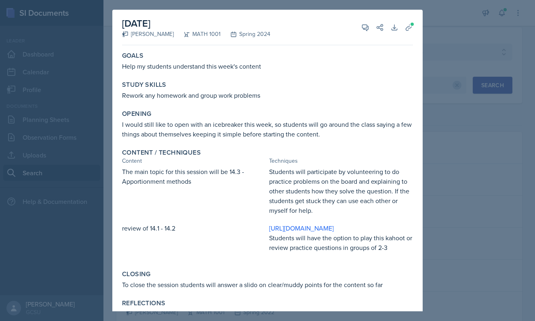
click at [439, 35] on div at bounding box center [267, 160] width 535 height 321
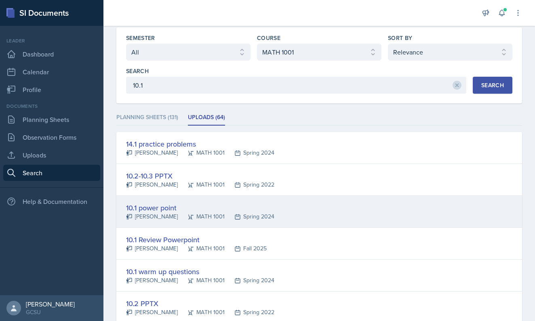
click at [177, 208] on div "10.1 power point" at bounding box center [200, 208] width 148 height 11
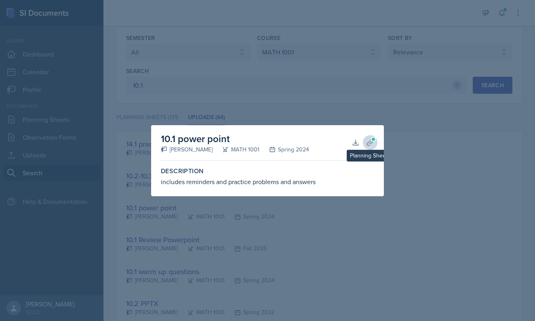
click at [370, 141] on icon at bounding box center [370, 143] width 6 height 6
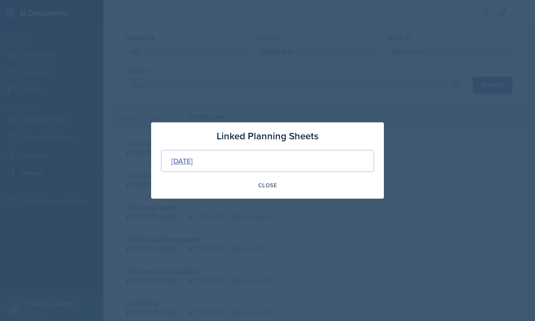
click at [189, 162] on div "Jan 30th, 2024" at bounding box center [181, 161] width 21 height 11
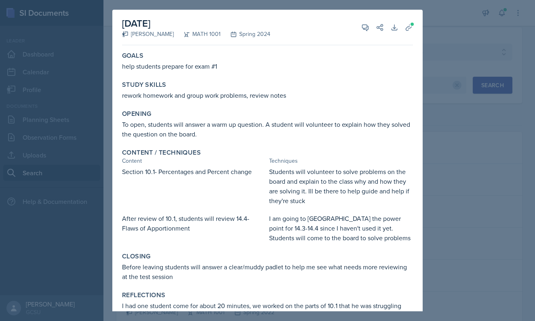
scroll to position [0, 0]
click at [430, 163] on div at bounding box center [267, 160] width 535 height 321
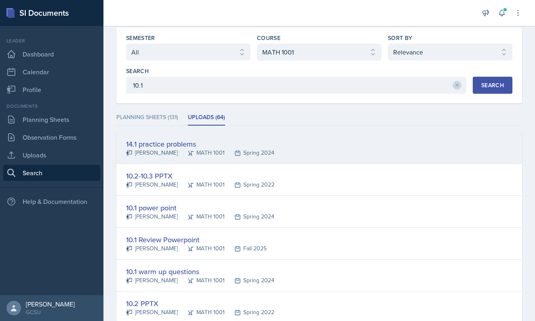
click at [196, 143] on div "14.1 practice problems" at bounding box center [200, 144] width 148 height 11
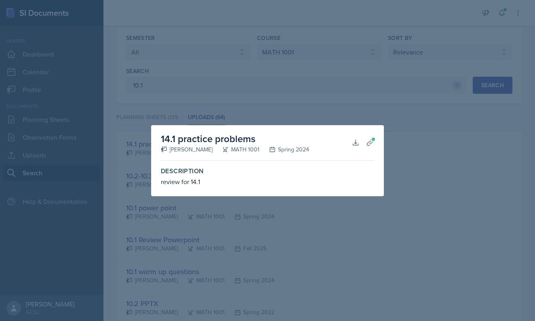
click at [232, 213] on div at bounding box center [267, 160] width 535 height 321
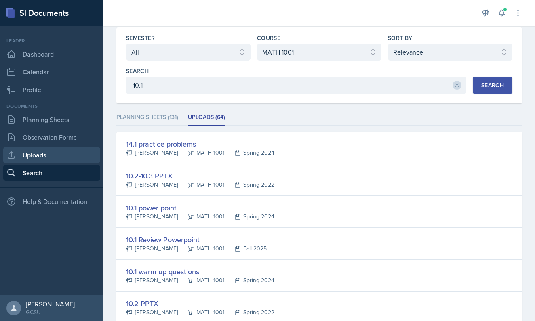
click at [27, 160] on link "Uploads" at bounding box center [51, 155] width 97 height 16
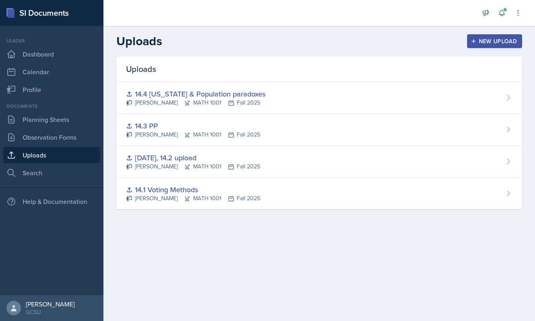
click at [477, 39] on icon "button" at bounding box center [474, 41] width 6 height 6
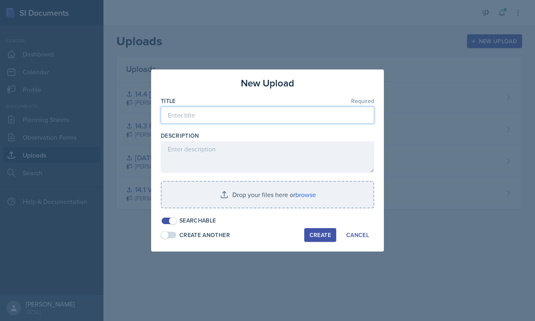
click at [222, 111] on input at bounding box center [267, 115] width 213 height 17
click at [221, 111] on input at bounding box center [267, 115] width 213 height 17
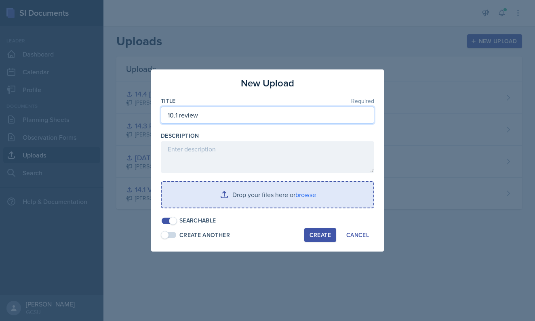
type input "10.1 review"
click at [283, 194] on input "file" at bounding box center [268, 195] width 212 height 26
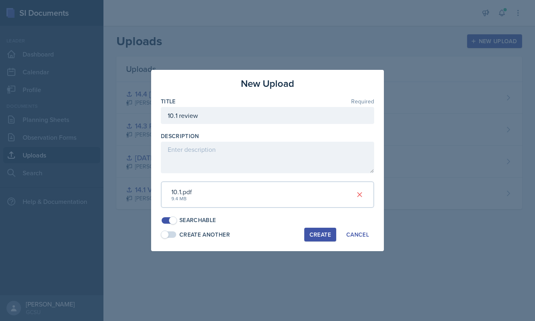
click at [314, 234] on div "Create" at bounding box center [320, 235] width 21 height 6
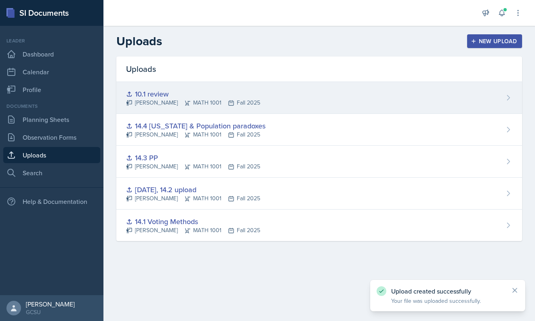
click at [488, 94] on div "10.1 review Gianna Zoeller MATH 1001 Fall 2025" at bounding box center [319, 98] width 406 height 32
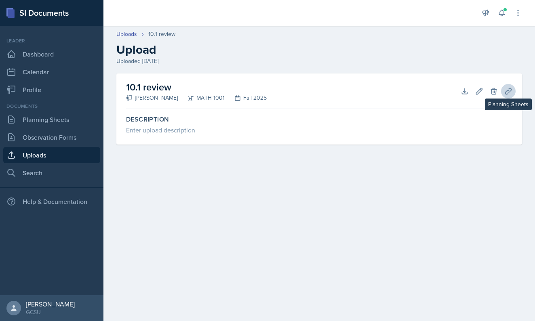
click at [505, 89] on icon at bounding box center [509, 91] width 8 height 8
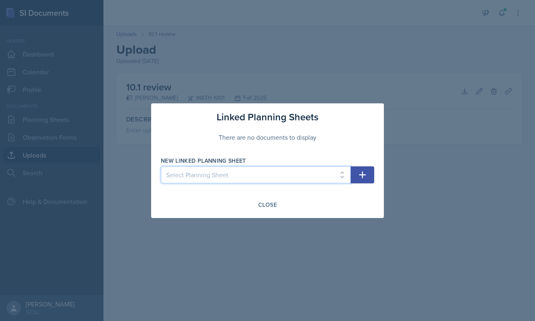
select select "e7b42ff6-36c0-40e5-85a8-6561ca6419cd"
click at [358, 173] on icon "button" at bounding box center [363, 175] width 10 height 10
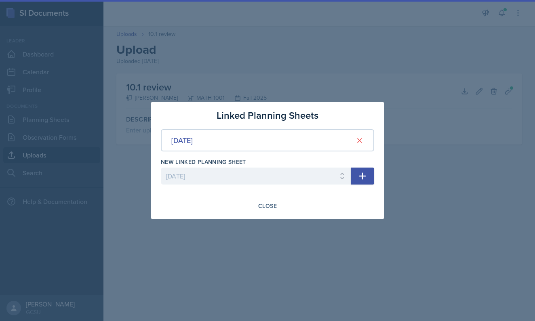
select select
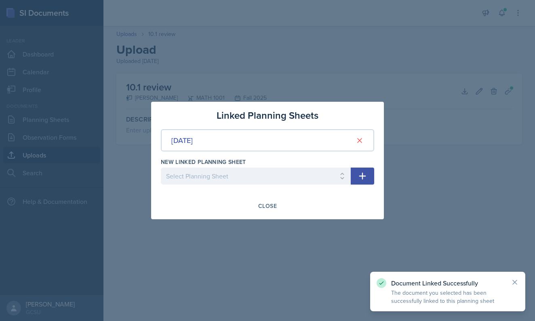
click at [426, 175] on div at bounding box center [267, 160] width 535 height 321
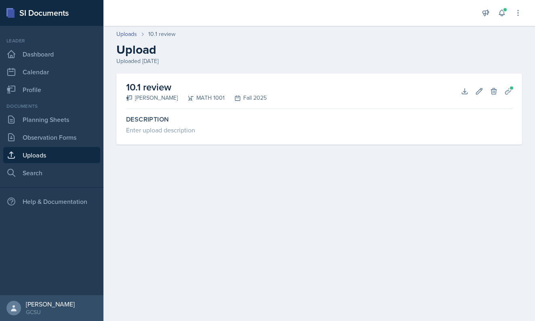
click at [47, 156] on link "Uploads" at bounding box center [51, 155] width 97 height 16
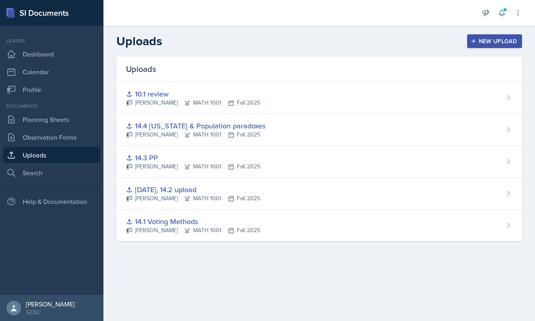
click at [491, 40] on div "New Upload" at bounding box center [495, 41] width 45 height 6
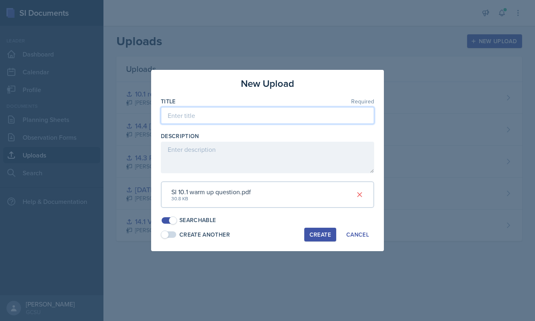
click at [213, 120] on input at bounding box center [267, 115] width 213 height 17
click at [164, 114] on input "intro practice problems" at bounding box center [267, 115] width 213 height 17
type input "10.1 intro practice problems"
click at [319, 234] on div "Create" at bounding box center [320, 235] width 21 height 6
click at [163, 232] on span at bounding box center [165, 235] width 8 height 8
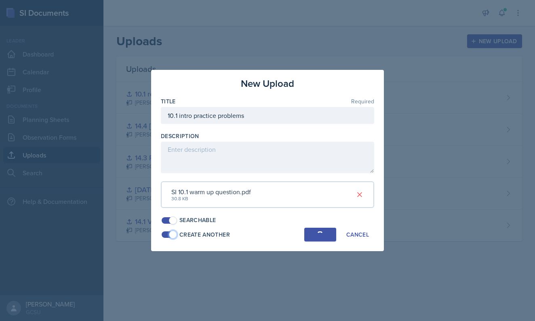
click at [169, 232] on span at bounding box center [169, 235] width 15 height 6
drag, startPoint x: 331, startPoint y: 78, endPoint x: 387, endPoint y: 79, distance: 55.4
click at [387, 80] on div "New Upload Title Required 10.1 intro practice problems Description SI 10.1 warm…" at bounding box center [267, 160] width 535 height 321
click at [154, 201] on div "New Upload Title Required 10.1 intro practice problems Description SI 10.1 warm…" at bounding box center [267, 161] width 233 height 182
click at [238, 192] on div "SI 10.1 warm up question.pdf" at bounding box center [211, 192] width 80 height 10
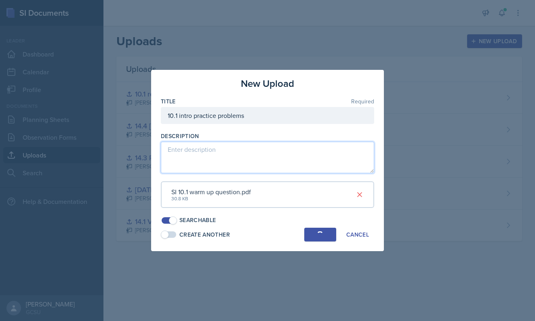
click at [288, 150] on textarea at bounding box center [267, 158] width 213 height 32
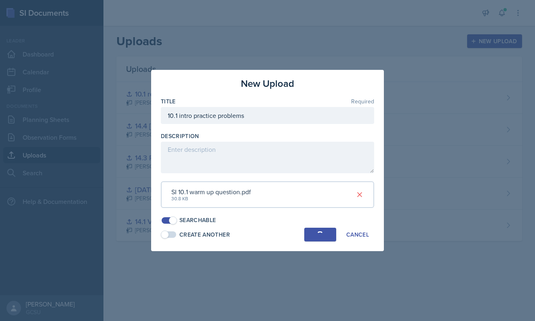
click at [250, 217] on div "Searchable" at bounding box center [267, 220] width 213 height 8
click at [318, 224] on div "New Upload Title Required 10.1 intro practice problems Description SI 10.1 warm…" at bounding box center [267, 161] width 233 height 182
click at [344, 233] on button "Cancel" at bounding box center [357, 235] width 33 height 14
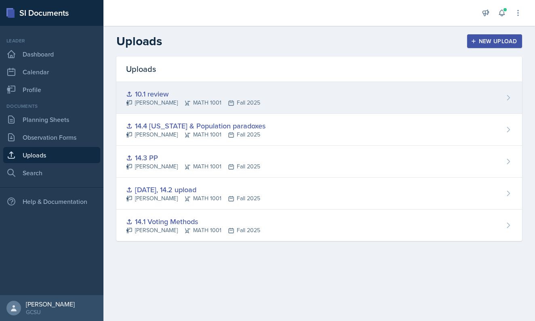
click at [310, 97] on div "10.1 review Gianna Zoeller MATH 1001 Fall 2025" at bounding box center [319, 98] width 406 height 32
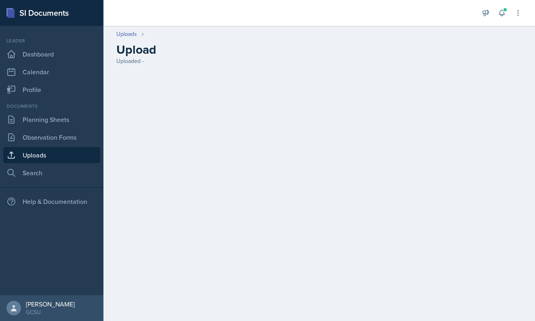
click at [40, 154] on link "Uploads" at bounding box center [51, 155] width 97 height 16
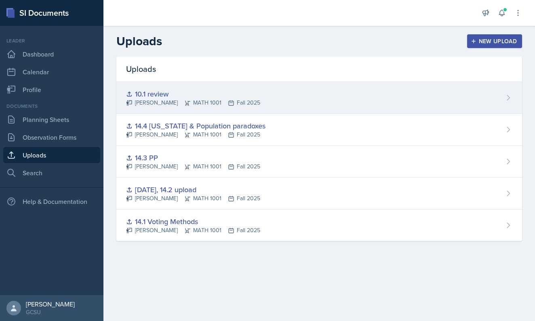
click at [164, 94] on div "10.1 review" at bounding box center [193, 94] width 134 height 11
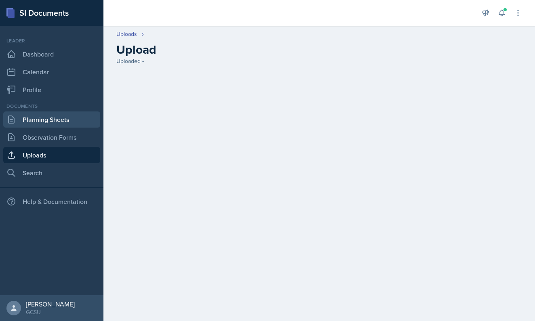
click at [40, 121] on link "Planning Sheets" at bounding box center [51, 120] width 97 height 16
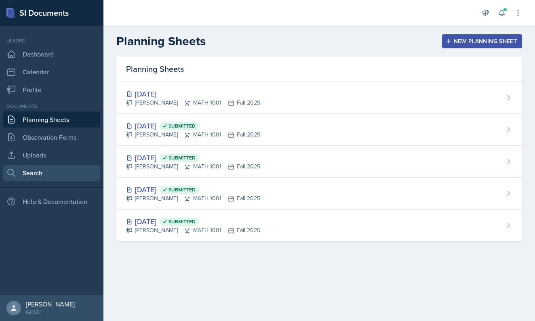
click at [32, 174] on link "Search" at bounding box center [51, 173] width 97 height 16
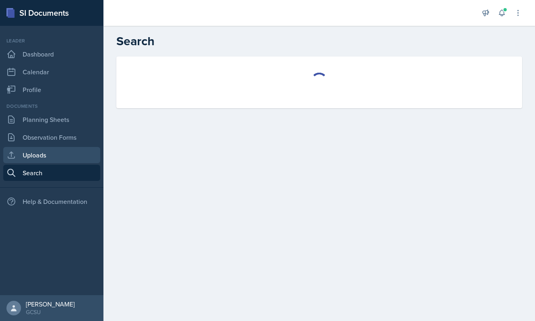
select select "all"
select select "1"
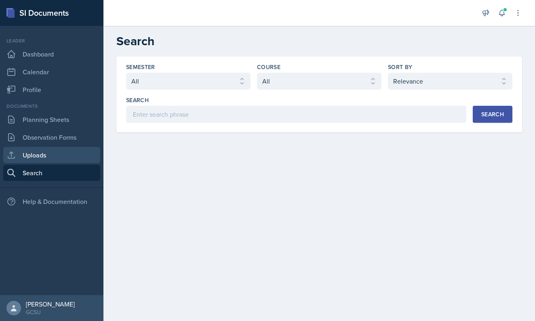
click at [37, 160] on link "Uploads" at bounding box center [51, 155] width 97 height 16
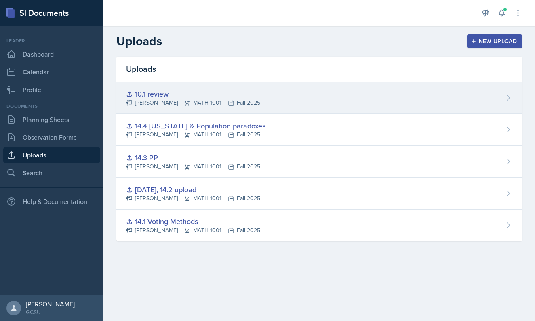
click at [510, 95] on icon at bounding box center [509, 98] width 8 height 8
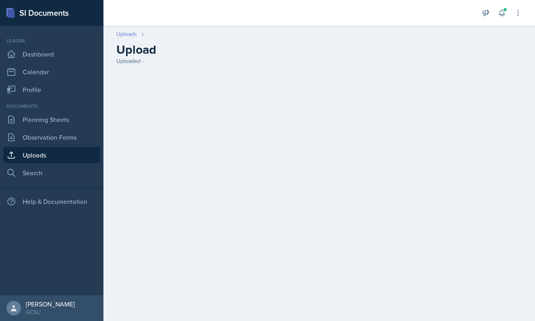
click at [120, 35] on link "Uploads" at bounding box center [126, 34] width 21 height 8
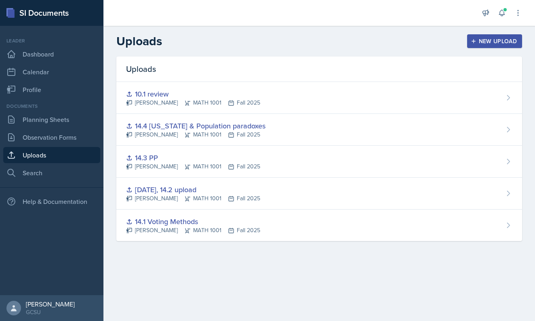
click at [479, 44] on div "New Upload" at bounding box center [495, 41] width 45 height 6
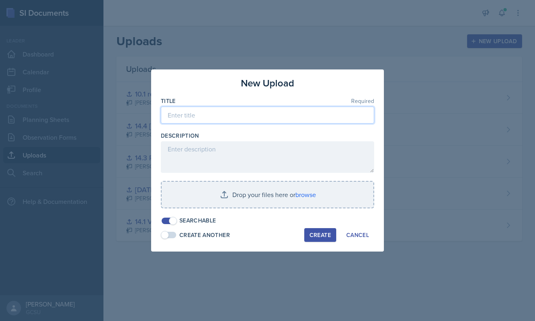
click at [252, 111] on input at bounding box center [267, 115] width 213 height 17
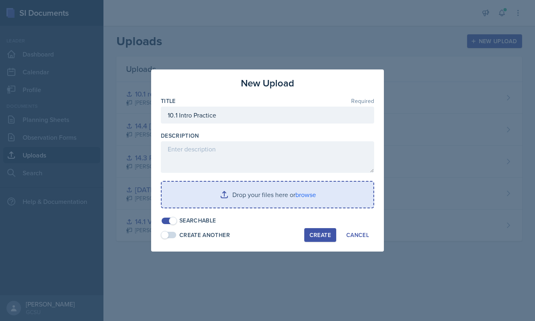
type input "10.1 Intro Practice"
click at [300, 195] on input "file" at bounding box center [268, 195] width 212 height 26
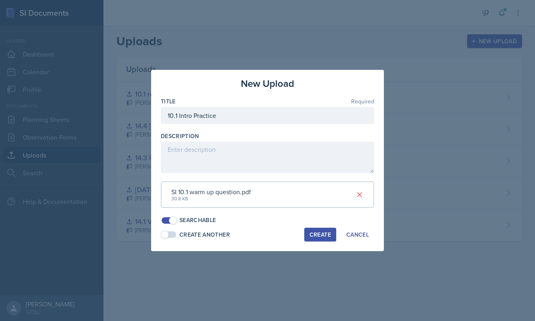
click at [313, 232] on div "Create" at bounding box center [320, 235] width 21 height 6
click at [308, 225] on div "New Upload Title Required 10.1 Intro Practice Description SI 10.1 warm up quest…" at bounding box center [267, 161] width 233 height 182
click at [314, 234] on div "Create" at bounding box center [320, 235] width 21 height 6
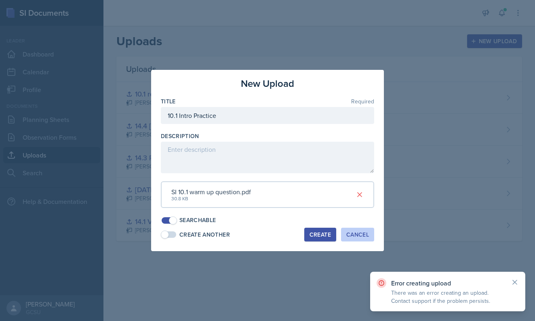
click at [352, 232] on div "Cancel" at bounding box center [357, 235] width 23 height 6
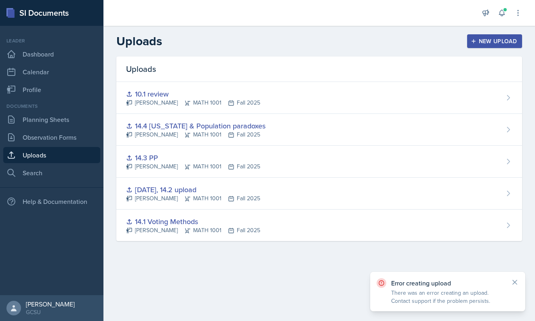
click at [472, 41] on icon "button" at bounding box center [474, 41] width 6 height 6
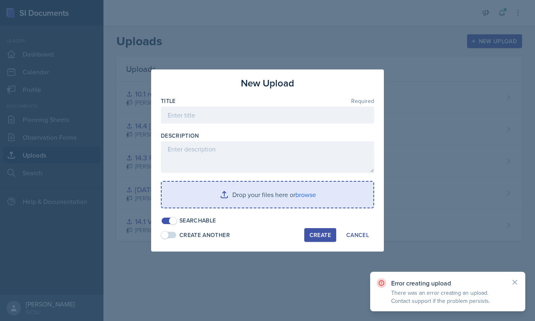
click at [203, 124] on div at bounding box center [267, 128] width 213 height 8
click at [203, 118] on input at bounding box center [267, 115] width 213 height 17
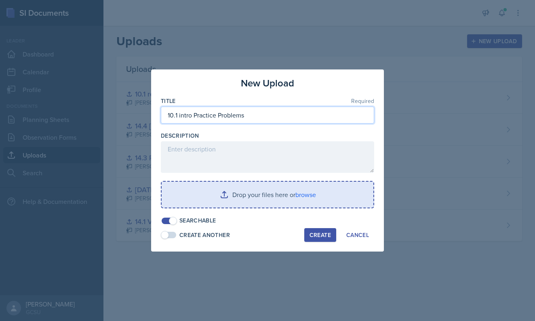
click at [181, 117] on input "10.1 intro Practice Problems" at bounding box center [267, 115] width 213 height 17
type input "10.1 Intro Practice Problems"
click at [250, 190] on input "file" at bounding box center [268, 195] width 212 height 26
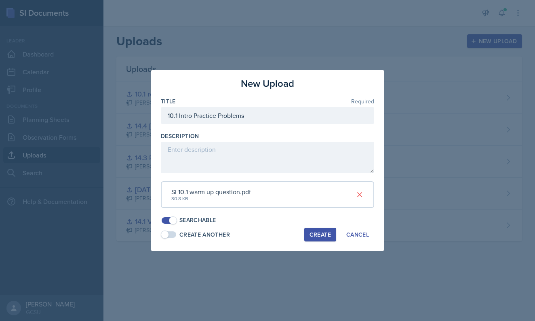
click at [320, 232] on div "Create" at bounding box center [320, 235] width 21 height 6
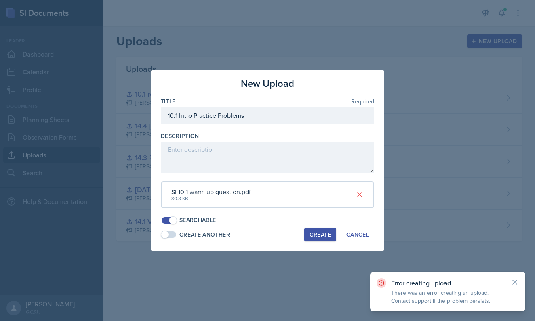
click at [320, 232] on div "Create" at bounding box center [320, 235] width 21 height 6
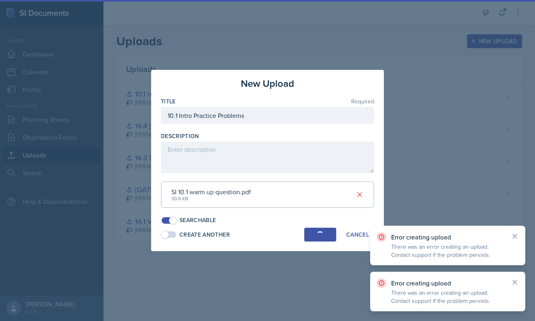
click at [320, 230] on div "button" at bounding box center [320, 234] width 9 height 9
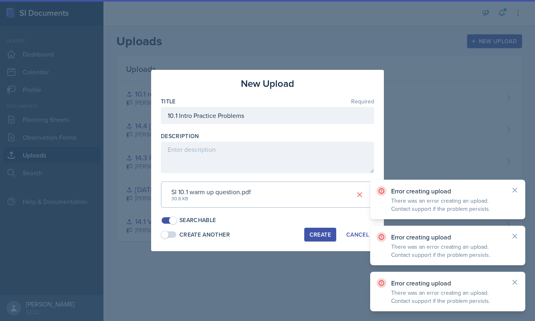
click at [320, 232] on div "Create" at bounding box center [320, 235] width 21 height 6
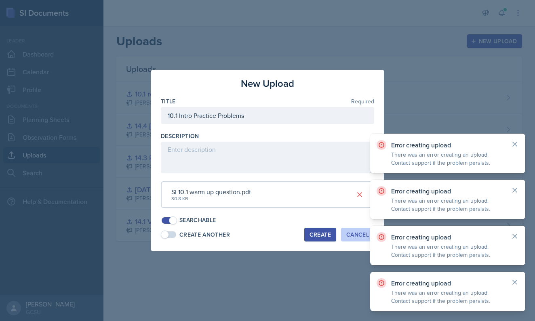
click at [354, 232] on div "Cancel" at bounding box center [357, 235] width 23 height 6
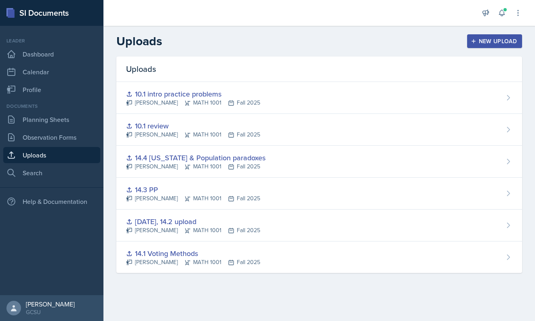
click at [486, 38] on div "New Upload" at bounding box center [495, 41] width 45 height 6
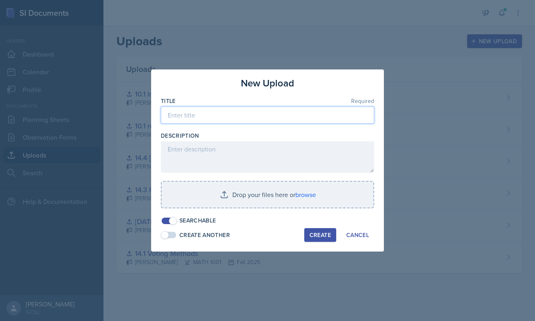
click at [270, 115] on input at bounding box center [267, 115] width 213 height 17
type input "2"
type input "10.1 Intro"
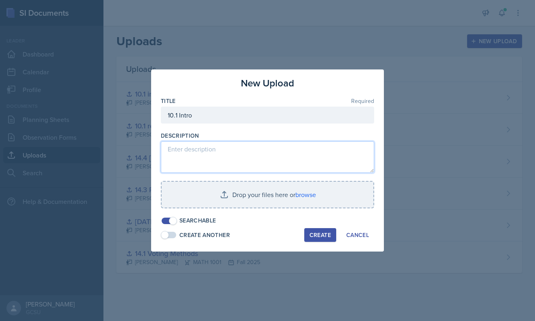
click at [255, 146] on textarea at bounding box center [267, 157] width 213 height 32
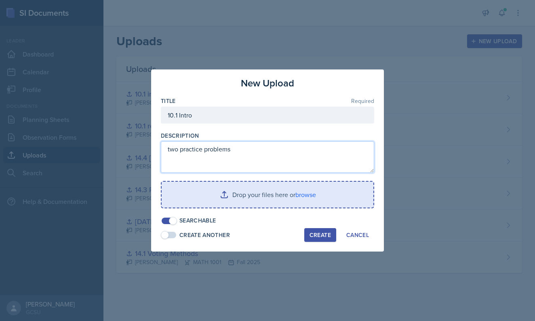
type textarea "two practice problems"
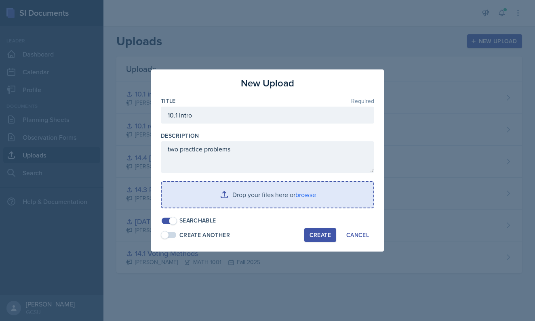
click at [253, 194] on input "file" at bounding box center [268, 195] width 212 height 26
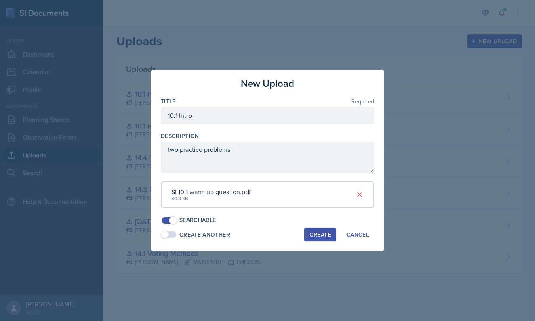
click at [322, 232] on div "Create" at bounding box center [320, 235] width 21 height 6
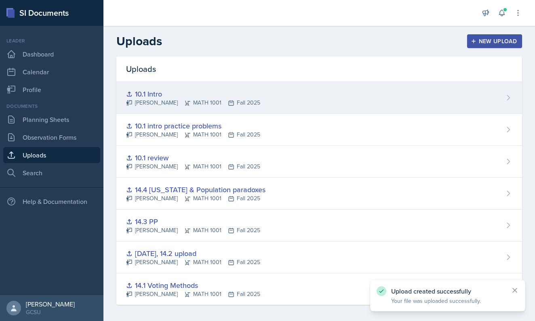
click at [346, 91] on div "10.1 Intro [PERSON_NAME] MATH 1001 Fall 2025" at bounding box center [319, 98] width 406 height 32
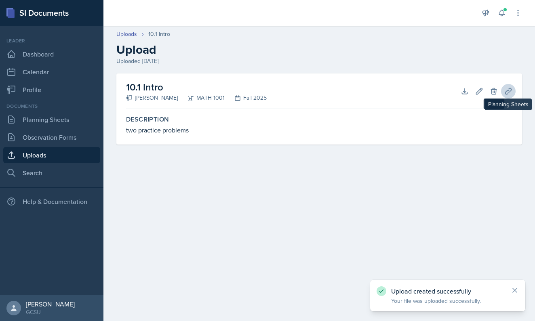
click at [512, 91] on icon at bounding box center [509, 91] width 8 height 8
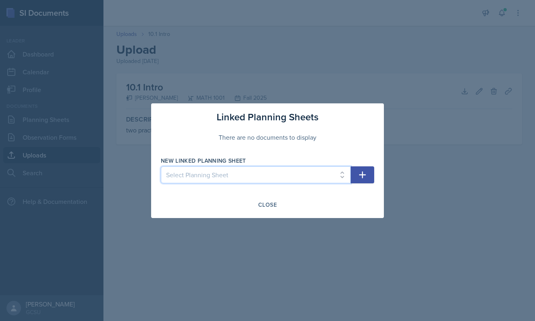
select select "e7b42ff6-36c0-40e5-85a8-6561ca6419cd"
click at [361, 172] on icon "button" at bounding box center [363, 175] width 10 height 10
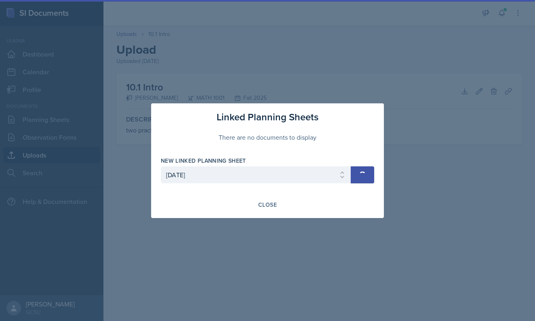
select select
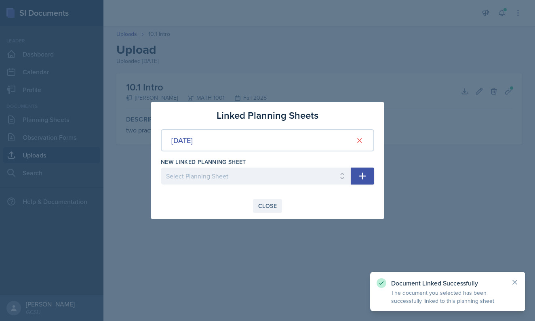
click at [268, 205] on div "Close" at bounding box center [267, 206] width 19 height 6
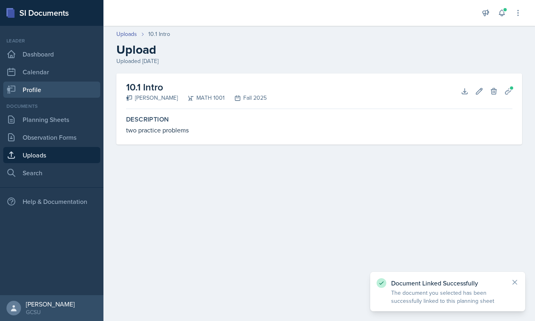
click at [38, 92] on link "Profile" at bounding box center [51, 90] width 97 height 16
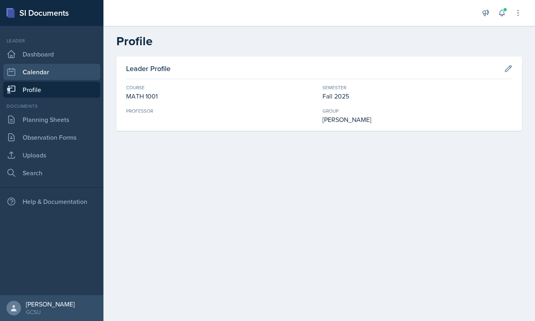
click at [31, 76] on link "Calendar" at bounding box center [51, 72] width 97 height 16
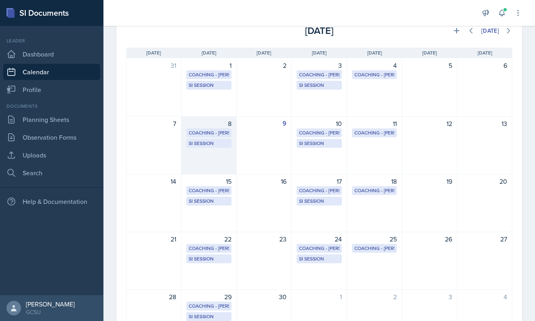
scroll to position [57, 0]
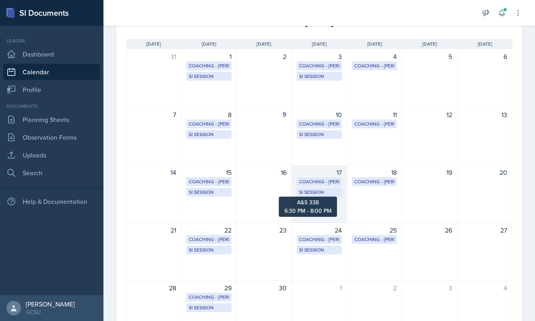
click at [315, 193] on div "SI Session" at bounding box center [319, 192] width 40 height 7
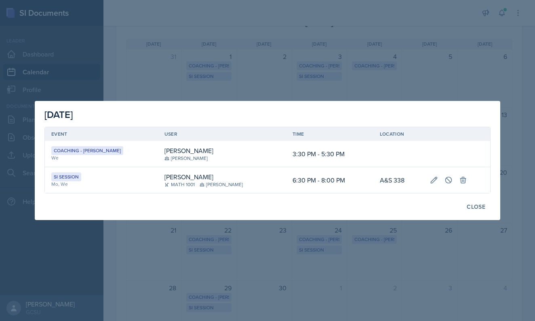
scroll to position [0, 0]
click at [478, 201] on button "Close" at bounding box center [476, 207] width 29 height 14
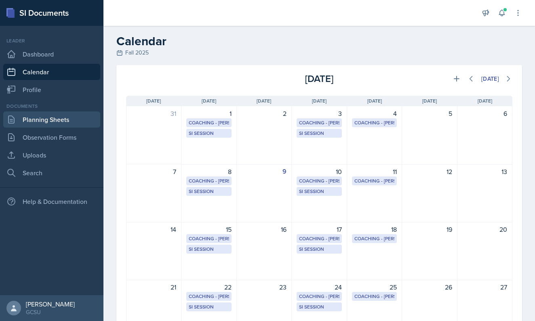
click at [55, 121] on link "Planning Sheets" at bounding box center [51, 120] width 97 height 16
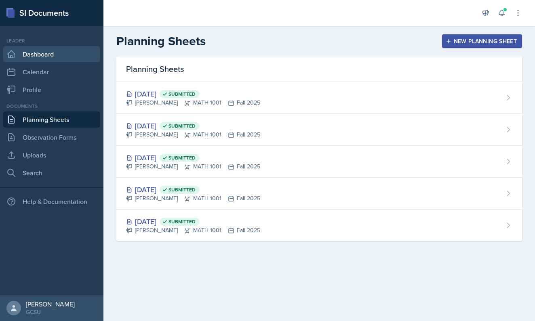
click at [53, 55] on link "Dashboard" at bounding box center [51, 54] width 97 height 16
